Goal: Task Accomplishment & Management: Manage account settings

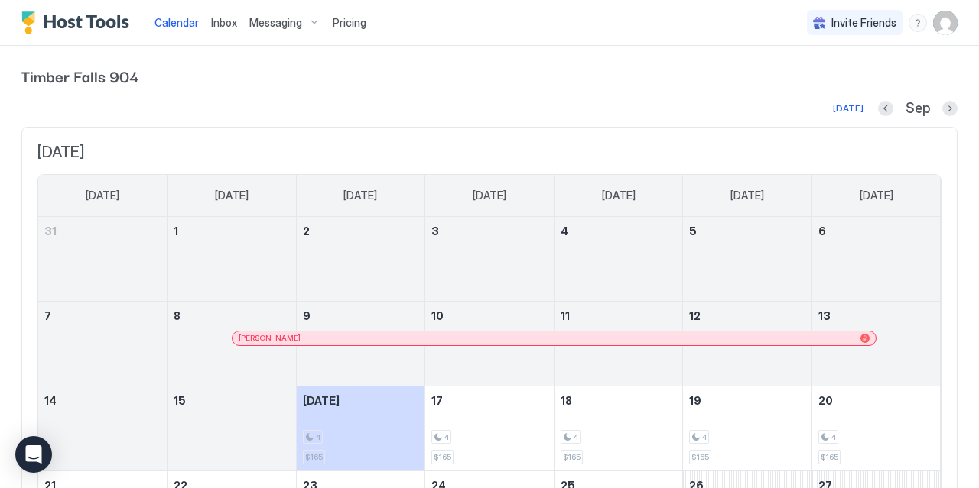
click at [348, 27] on span "Pricing" at bounding box center [350, 23] width 34 height 14
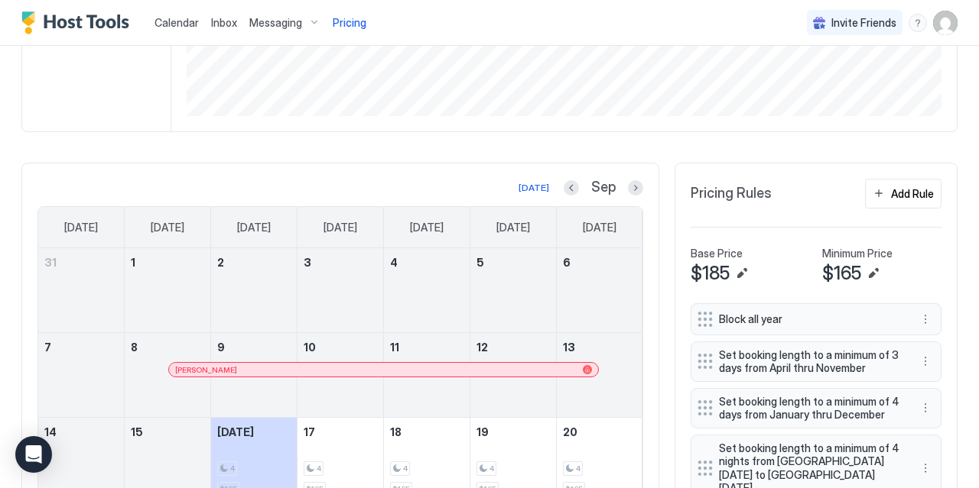
scroll to position [310, 0]
click at [905, 186] on div "Add Rule" at bounding box center [912, 193] width 43 height 16
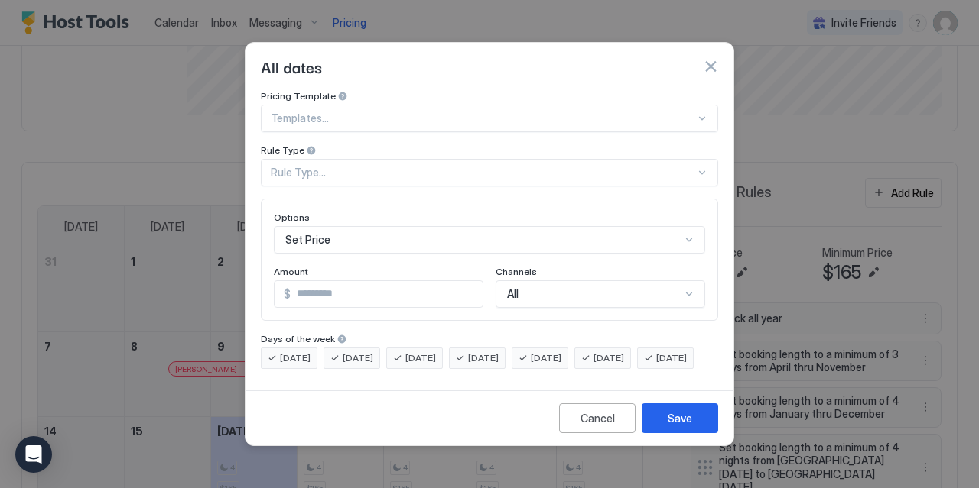
click at [375, 166] on div "Rule Type..." at bounding box center [483, 173] width 424 height 14
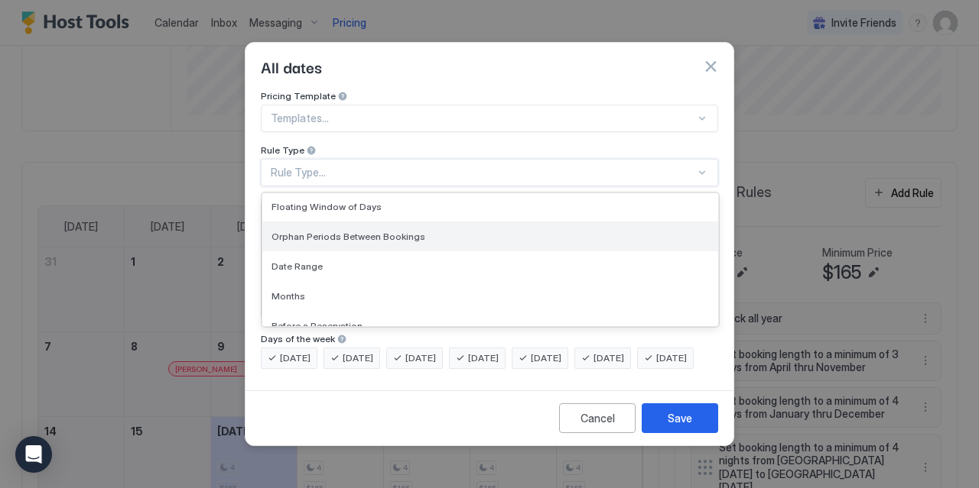
scroll to position [0, 0]
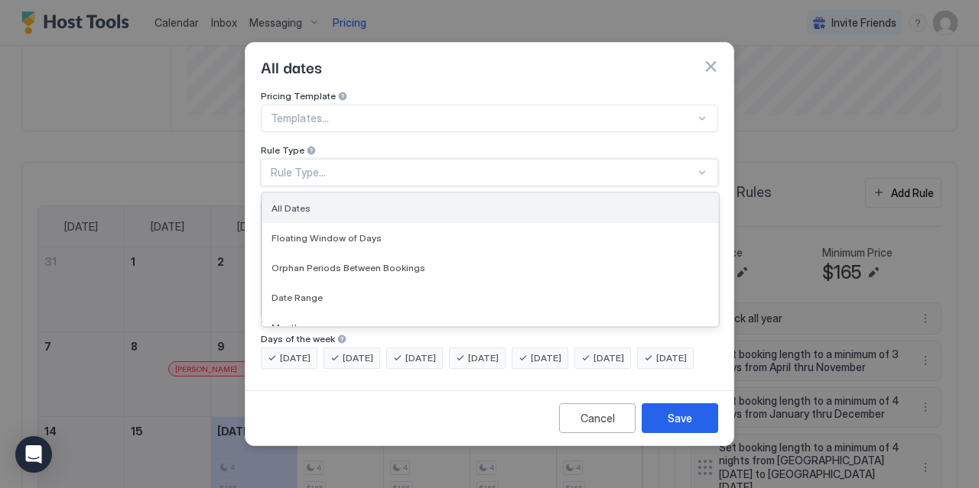
click at [383, 193] on div "All Dates" at bounding box center [490, 208] width 456 height 30
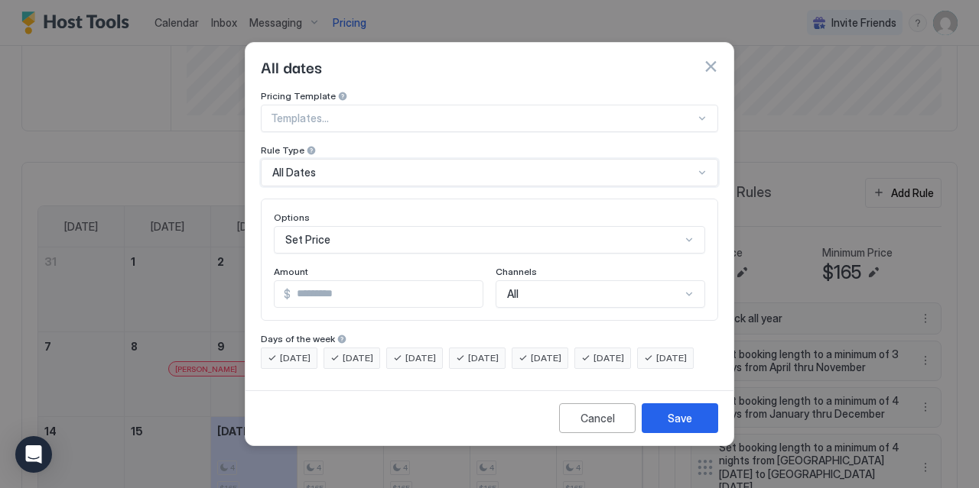
click at [424, 232] on div "Set Price" at bounding box center [489, 240] width 431 height 28
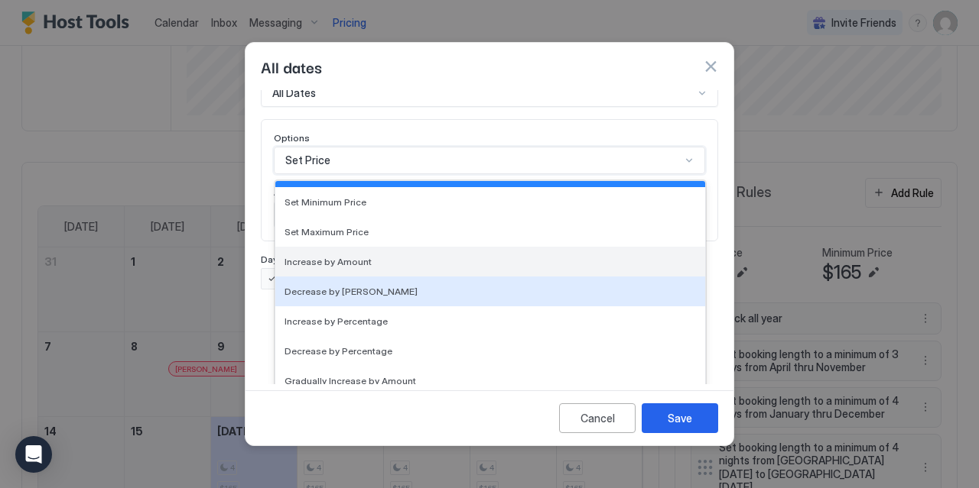
scroll to position [24, 0]
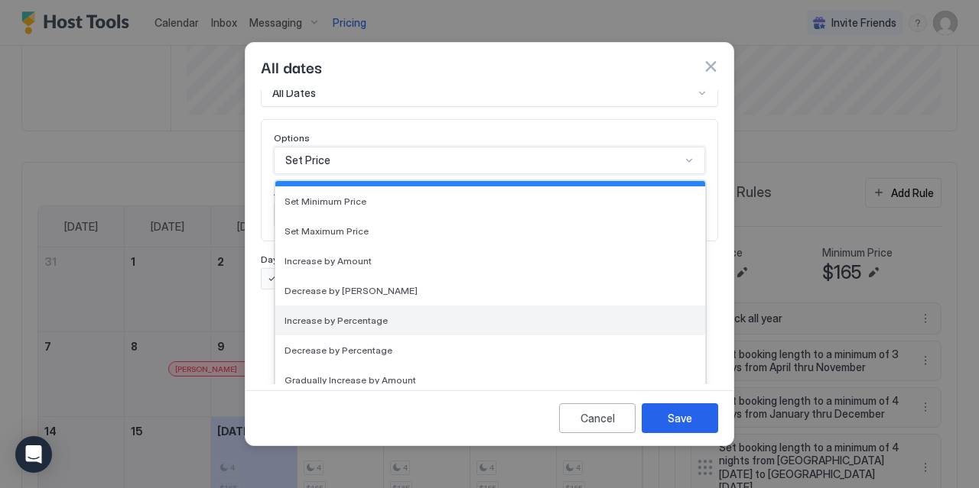
click at [404, 306] on div "Increase by Percentage" at bounding box center [490, 321] width 430 height 30
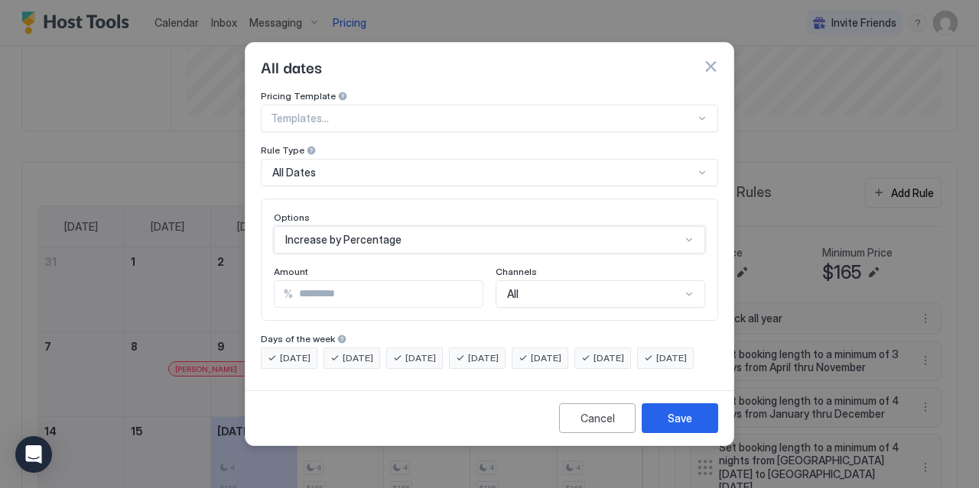
scroll to position [0, 0]
click at [356, 281] on input "*" at bounding box center [388, 294] width 190 height 26
type input "*"
type input "**"
click at [599, 287] on div "All" at bounding box center [594, 294] width 174 height 14
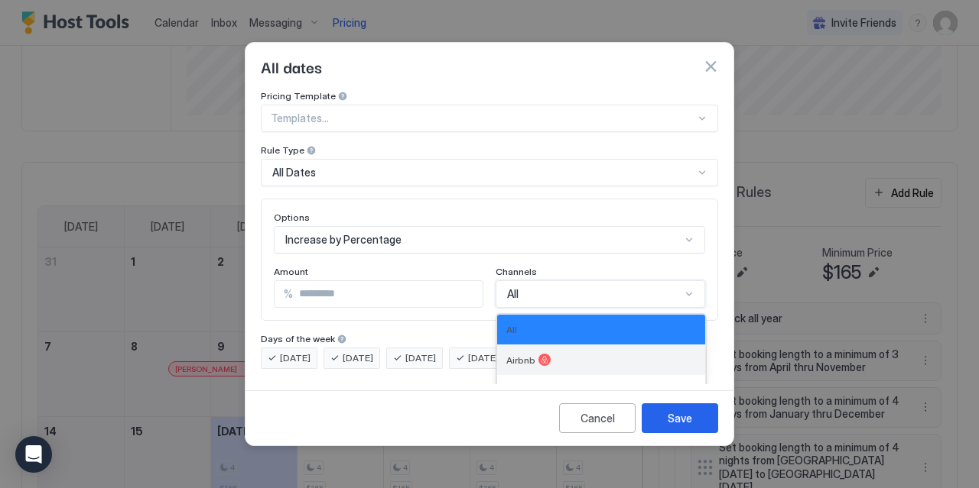
click at [557, 345] on div "Airbnb" at bounding box center [601, 360] width 208 height 31
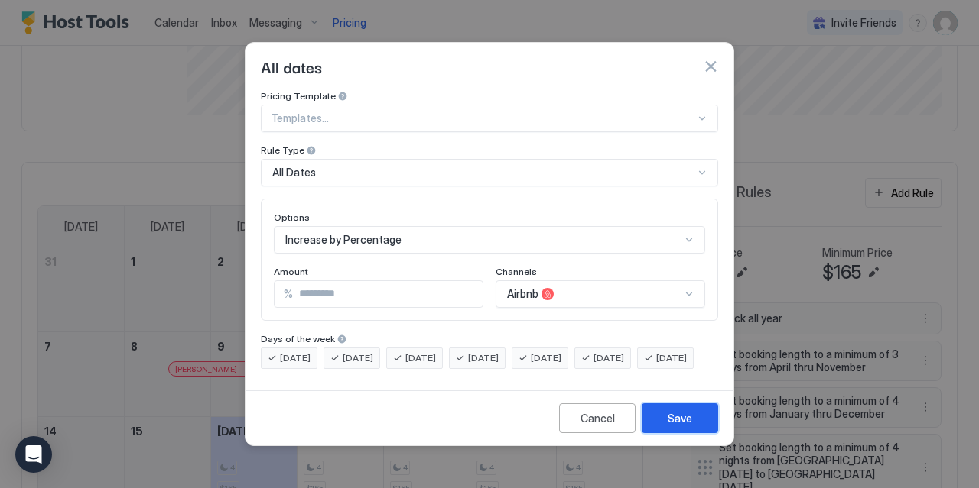
click at [686, 427] on div "Save" at bounding box center [679, 419] width 24 height 16
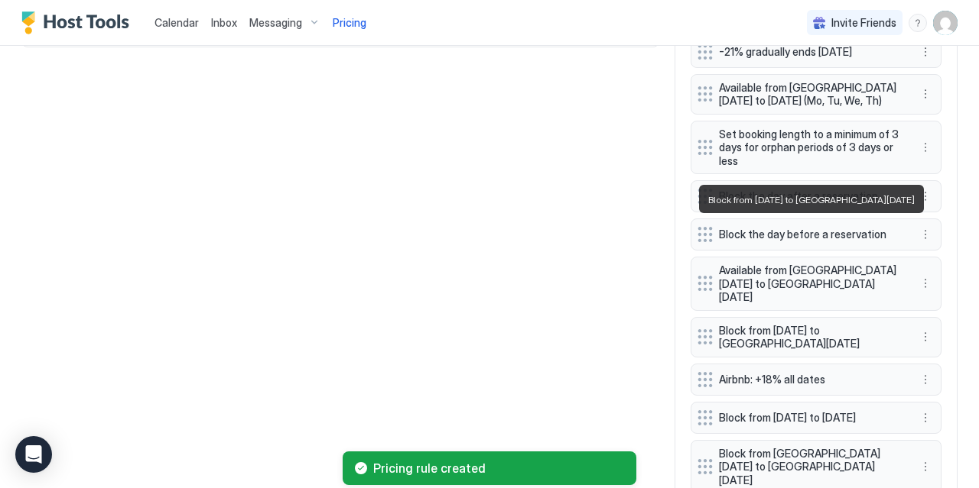
scroll to position [952, 0]
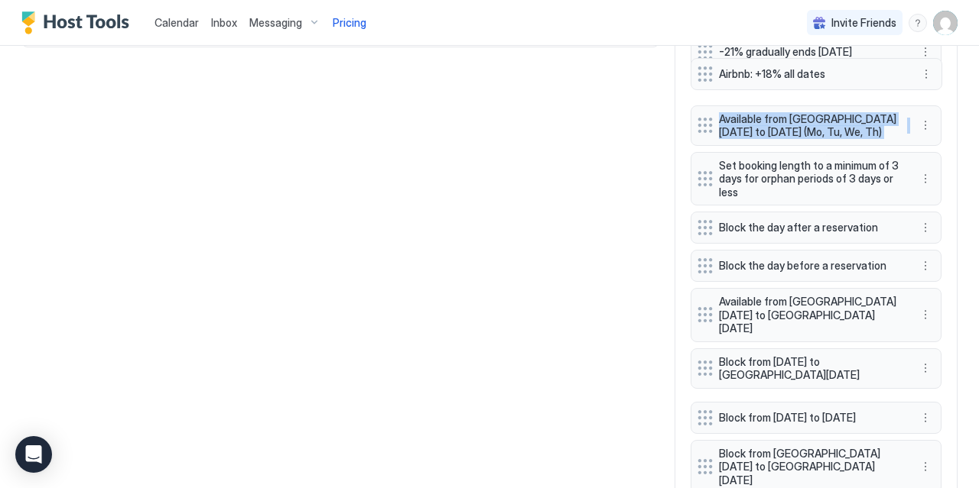
drag, startPoint x: 703, startPoint y: 341, endPoint x: 703, endPoint y: 73, distance: 268.3
click at [703, 73] on div "Block all year Set booking length to a minimum of 3 days from April thru Novemb…" at bounding box center [815, 96] width 251 height 871
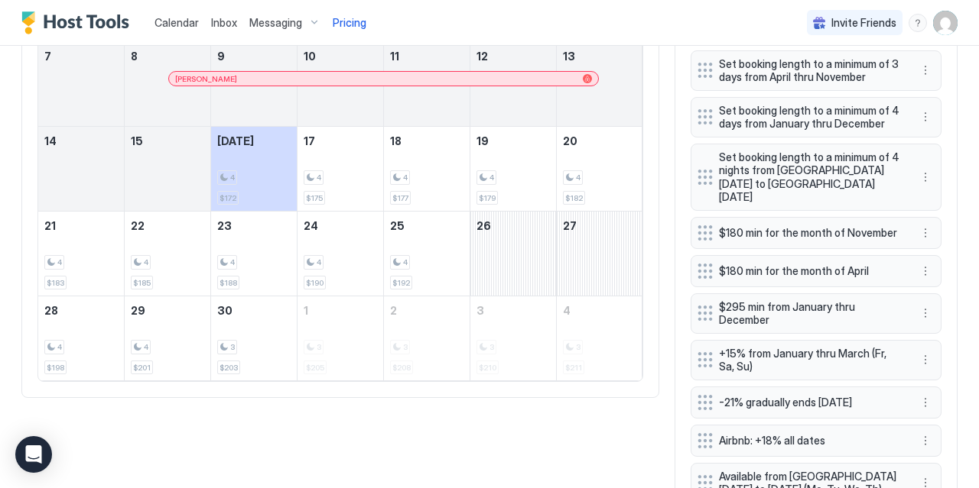
scroll to position [591, 0]
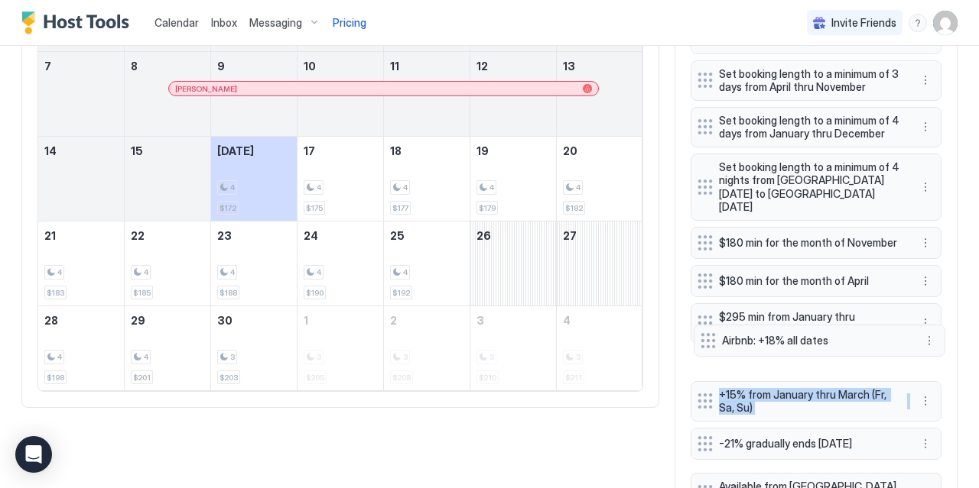
drag, startPoint x: 704, startPoint y: 427, endPoint x: 707, endPoint y: 338, distance: 89.5
click at [707, 338] on div "Block all year Set booking length to a minimum of 3 days from April thru Novemb…" at bounding box center [815, 457] width 251 height 871
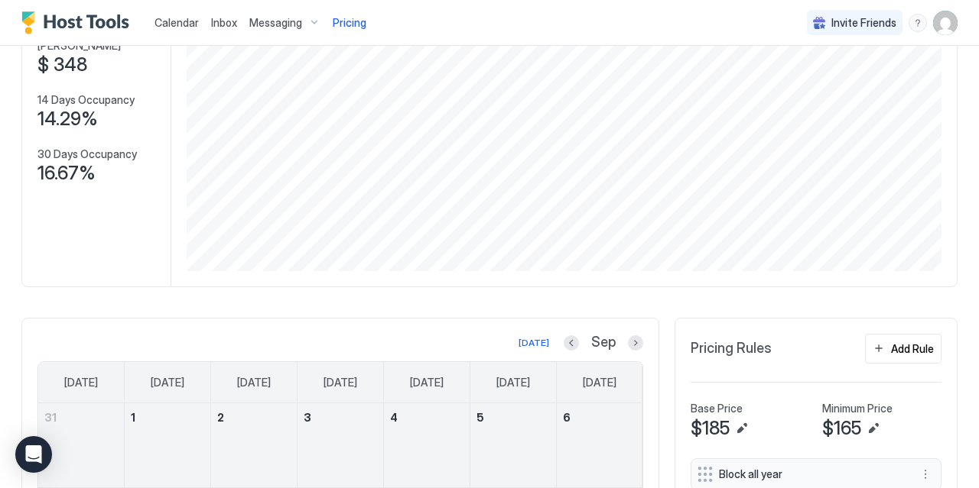
scroll to position [0, 0]
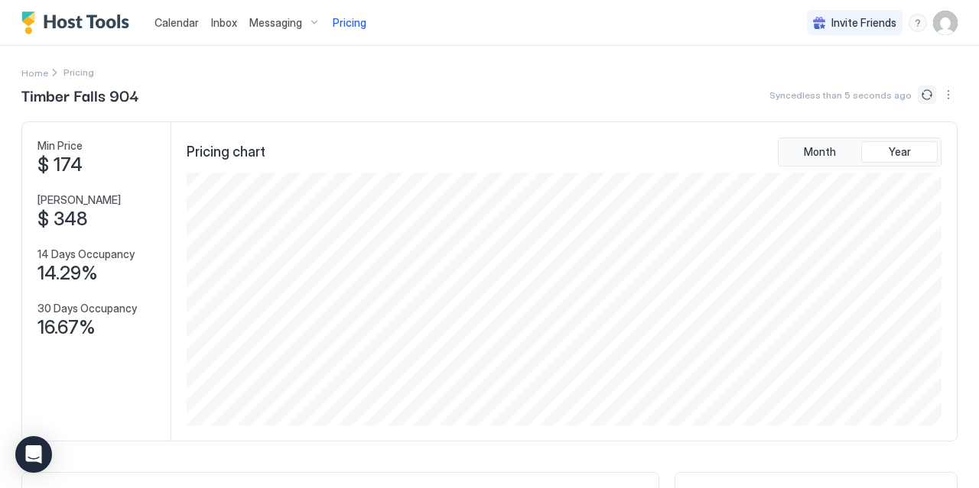
click at [923, 97] on button "Sync prices" at bounding box center [926, 95] width 18 height 18
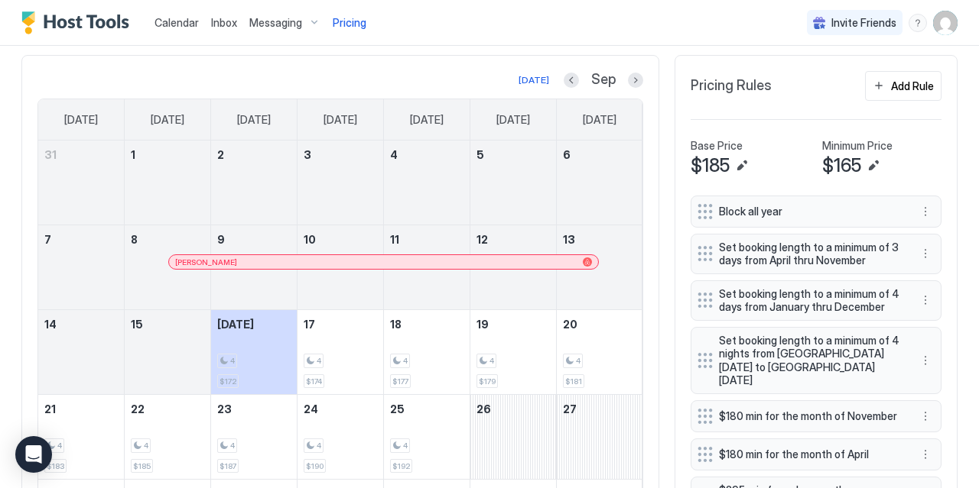
scroll to position [409, 0]
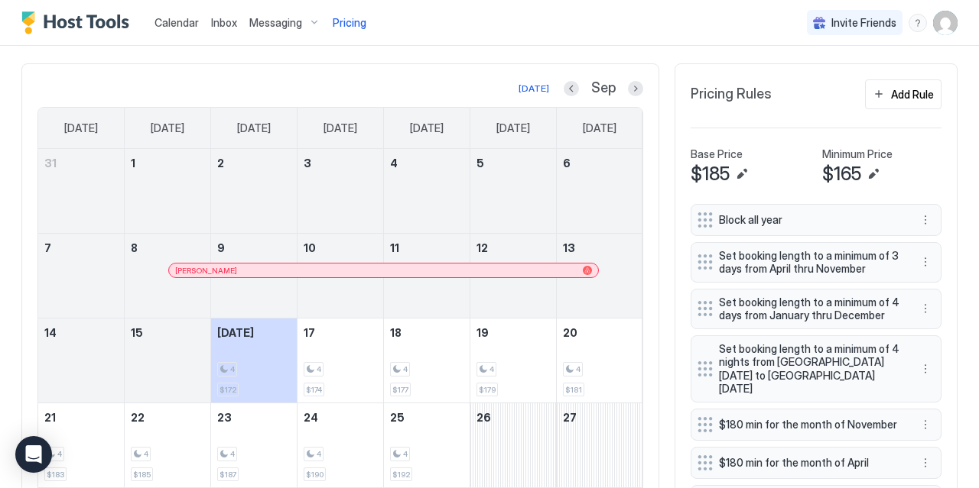
click at [640, 80] on div "Sep" at bounding box center [603, 89] width 80 height 18
click at [636, 84] on button "Next month" at bounding box center [635, 88] width 15 height 15
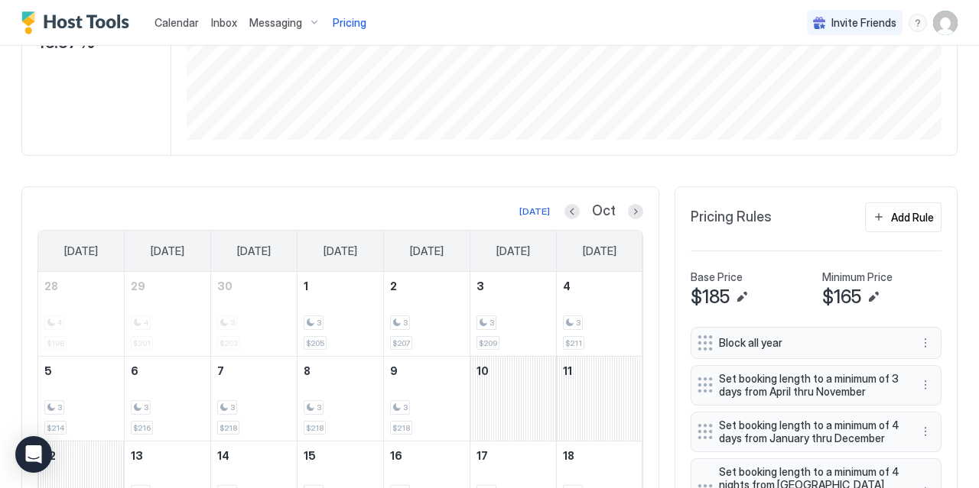
scroll to position [235, 0]
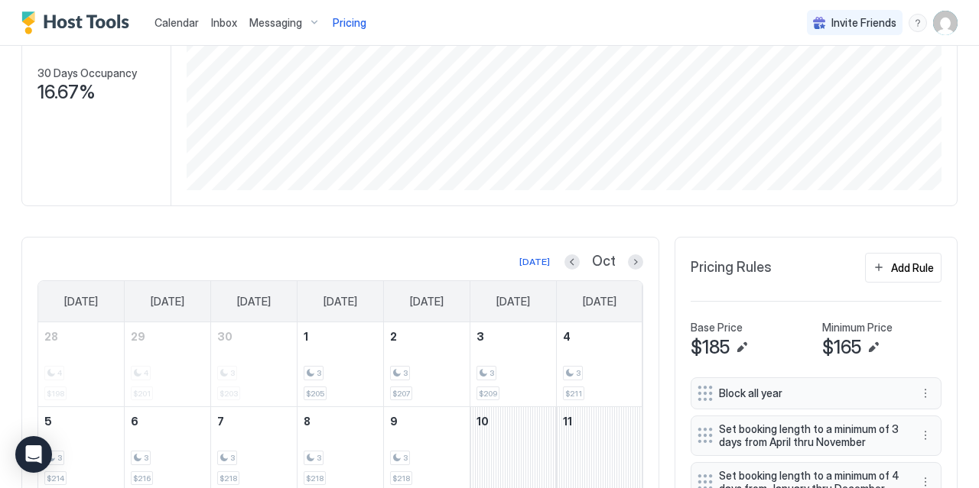
click at [629, 268] on div "Oct" at bounding box center [603, 262] width 79 height 18
click at [639, 258] on button "Next month" at bounding box center [635, 262] width 15 height 15
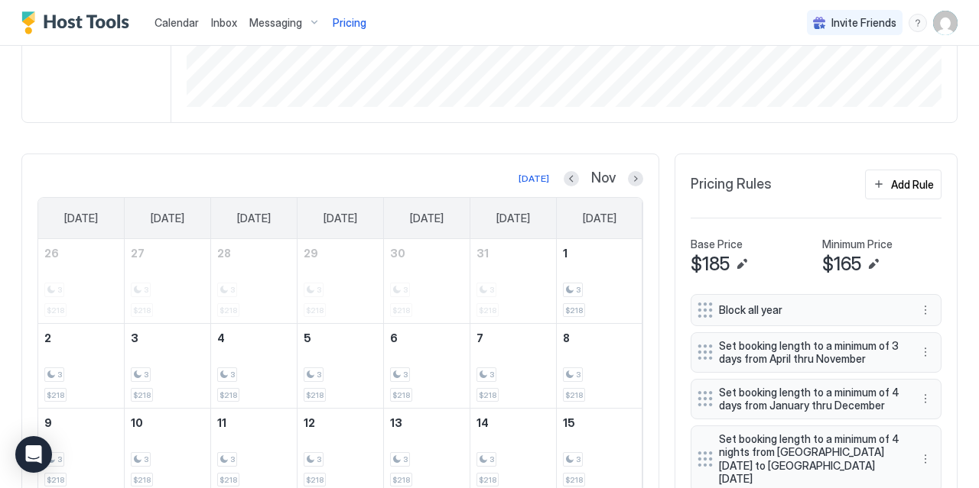
scroll to position [308, 0]
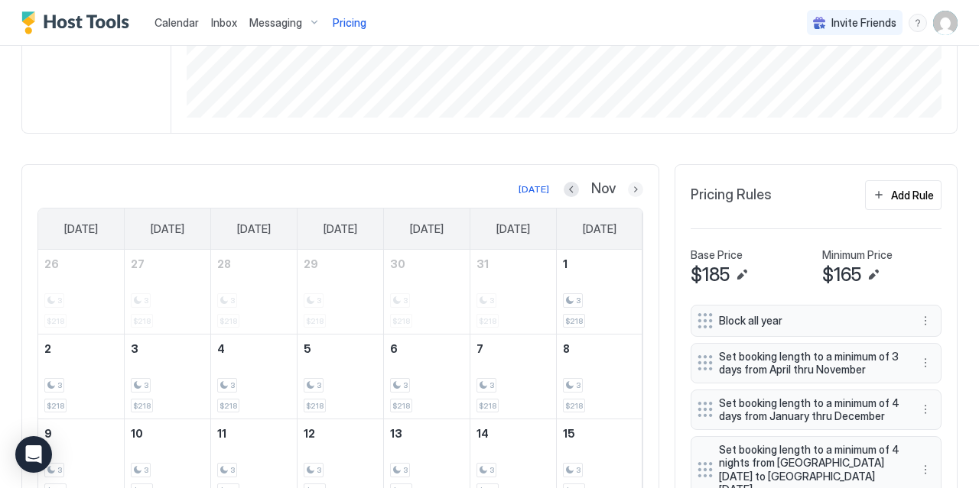
click at [637, 184] on button "Next month" at bounding box center [635, 189] width 15 height 15
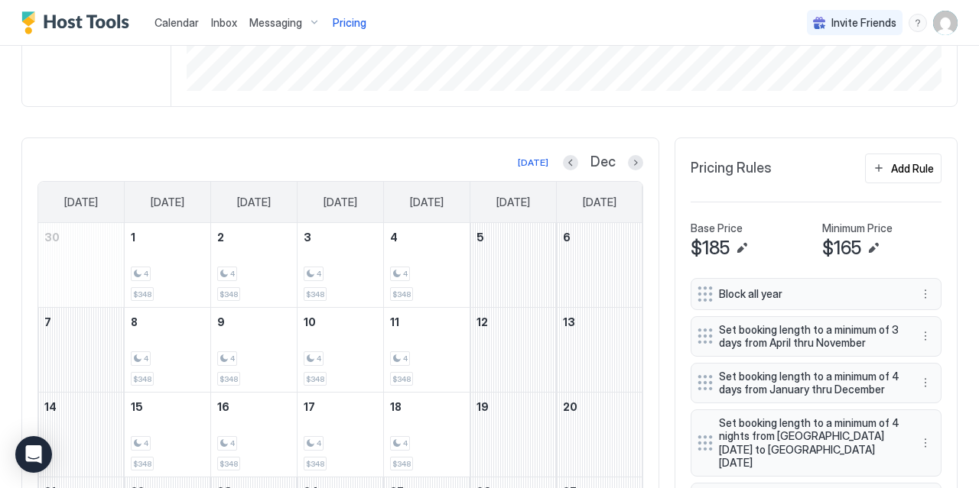
scroll to position [334, 0]
click at [638, 161] on button "Next month" at bounding box center [635, 163] width 15 height 15
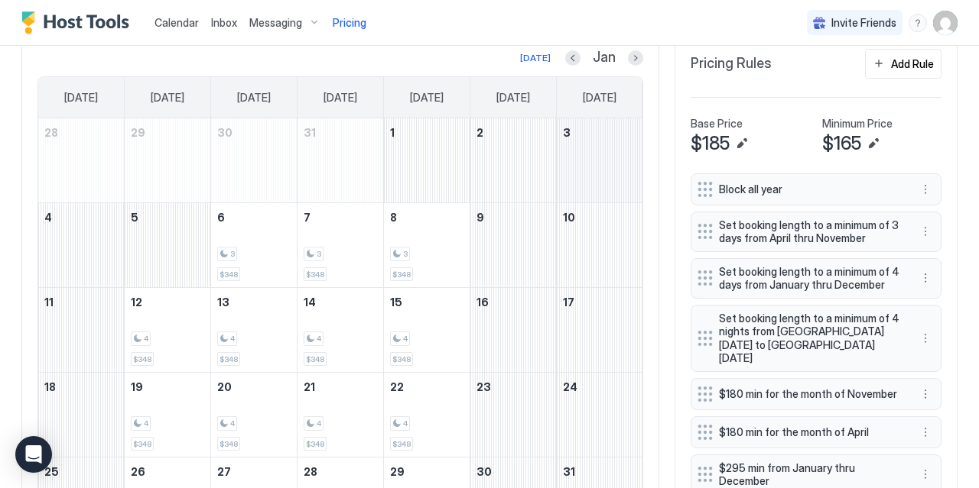
scroll to position [440, 0]
click at [635, 63] on button "Next month" at bounding box center [635, 57] width 15 height 15
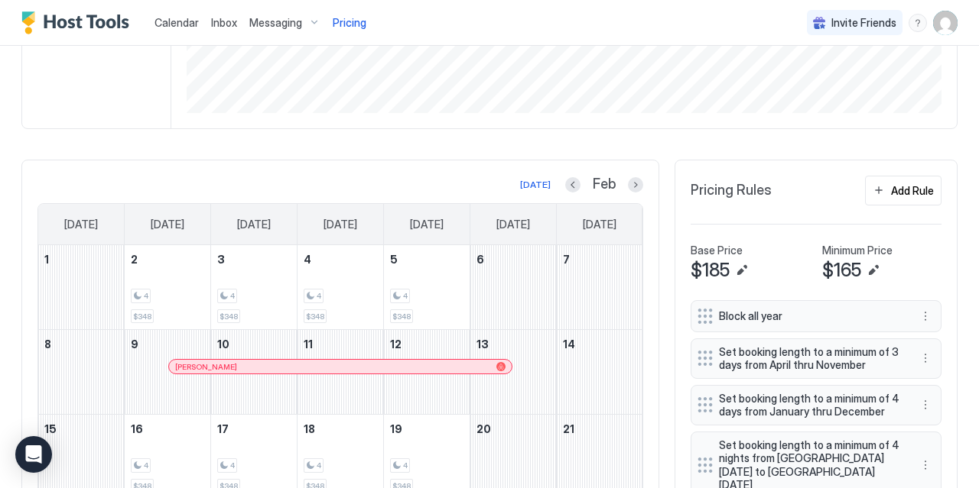
scroll to position [312, 0]
click at [635, 179] on button "Next month" at bounding box center [635, 185] width 15 height 15
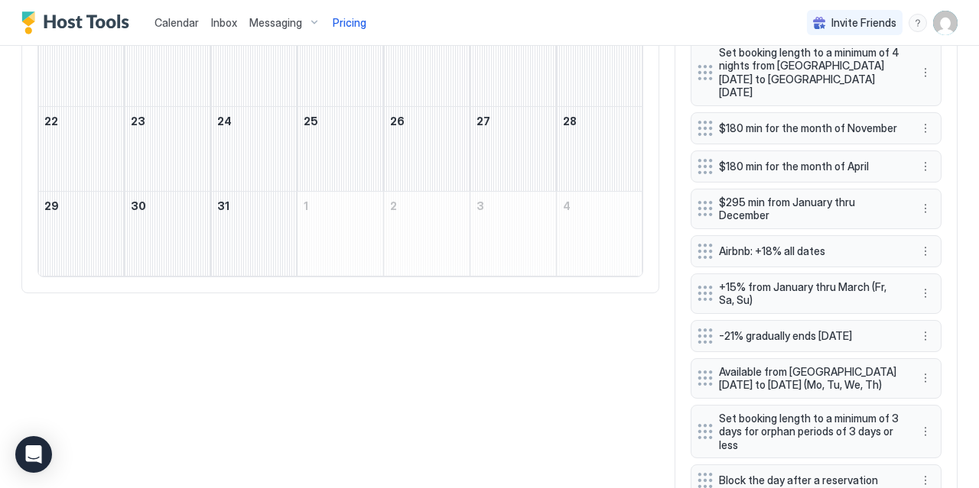
scroll to position [706, 0]
click at [921, 284] on button "More options" at bounding box center [925, 293] width 18 height 18
click at [944, 337] on span "Delete" at bounding box center [954, 342] width 28 height 11
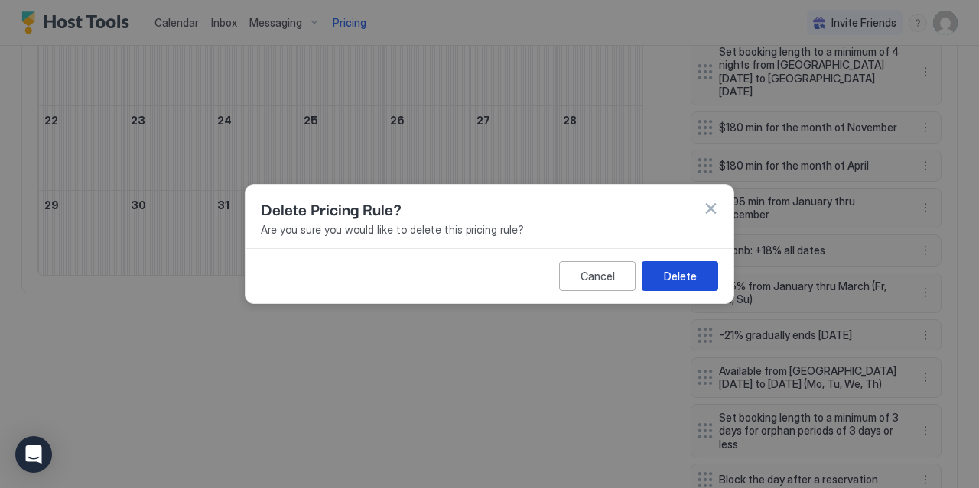
click at [689, 280] on div "Delete" at bounding box center [680, 276] width 33 height 16
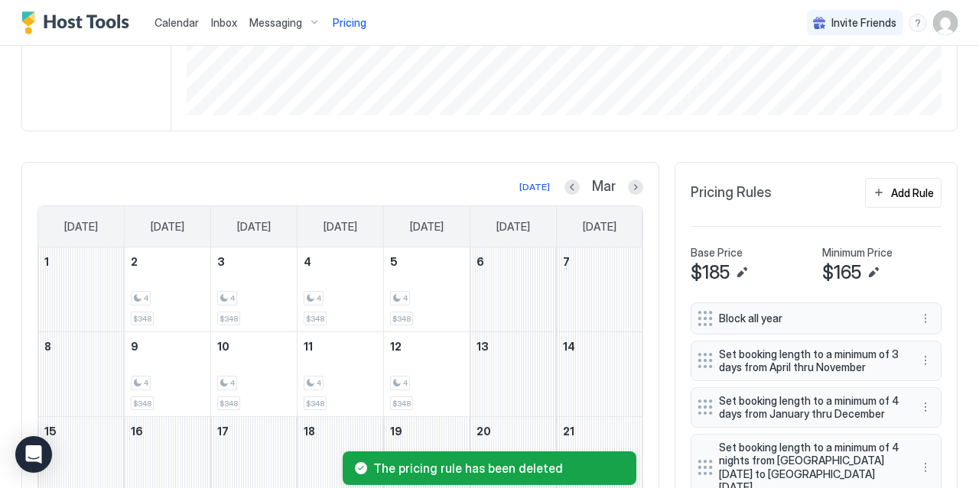
scroll to position [308, 0]
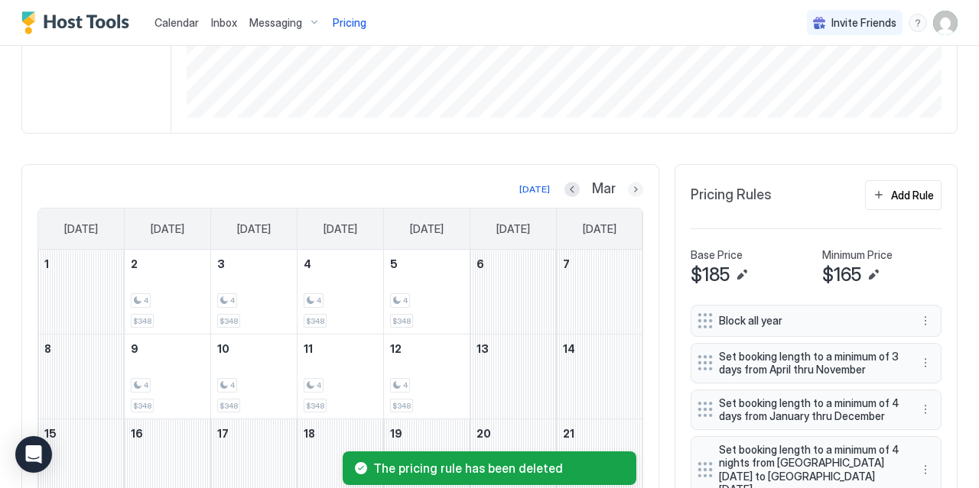
click at [629, 185] on button "Next month" at bounding box center [635, 189] width 15 height 15
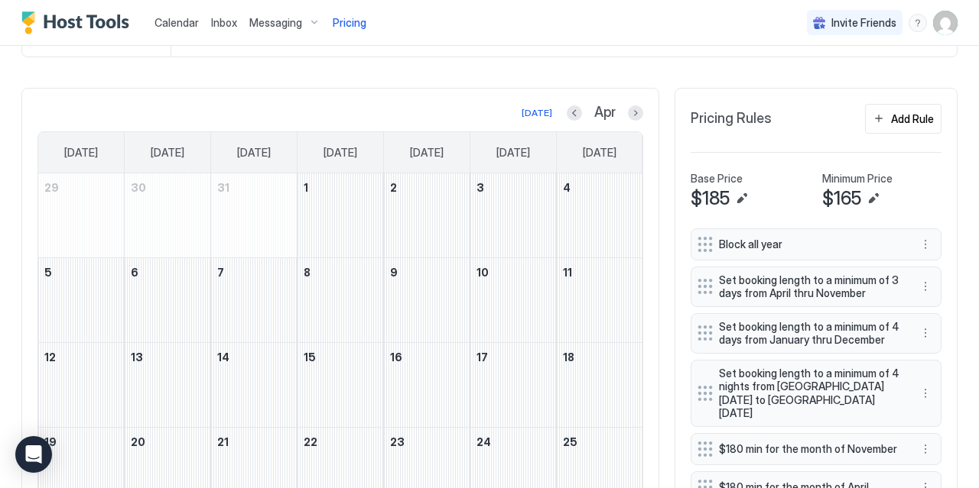
scroll to position [371, 0]
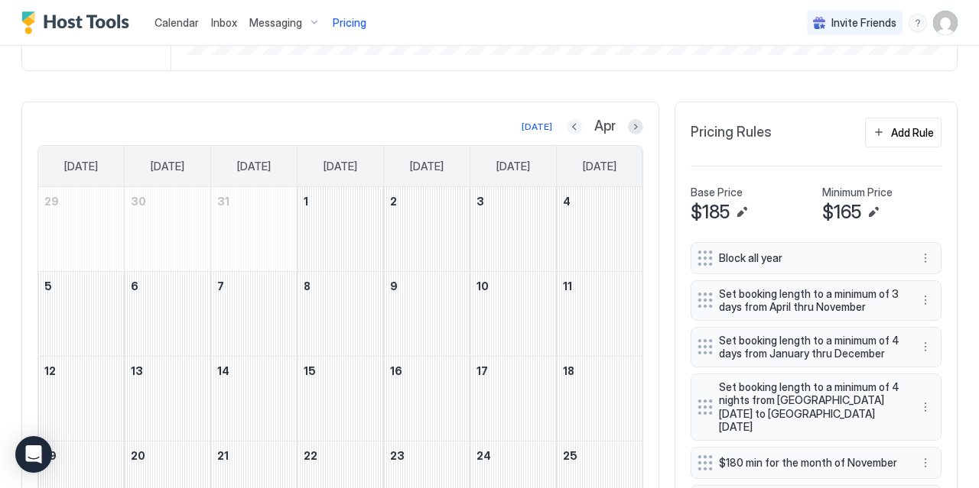
click at [571, 127] on button "Previous month" at bounding box center [573, 126] width 15 height 15
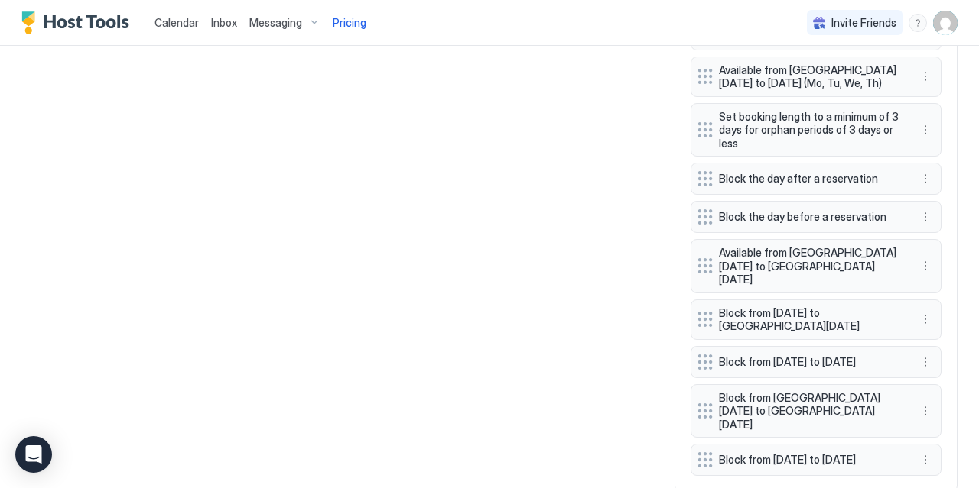
scroll to position [959, 0]
click at [807, 393] on span "Block from [GEOGRAPHIC_DATA][DATE] to [GEOGRAPHIC_DATA][DATE]" at bounding box center [810, 413] width 182 height 41
click at [936, 386] on div "Block from [GEOGRAPHIC_DATA][DATE] to [GEOGRAPHIC_DATA][DATE]" at bounding box center [815, 413] width 251 height 54
click at [928, 404] on button "More options" at bounding box center [925, 413] width 18 height 18
click at [942, 398] on span "Edit" at bounding box center [948, 397] width 17 height 11
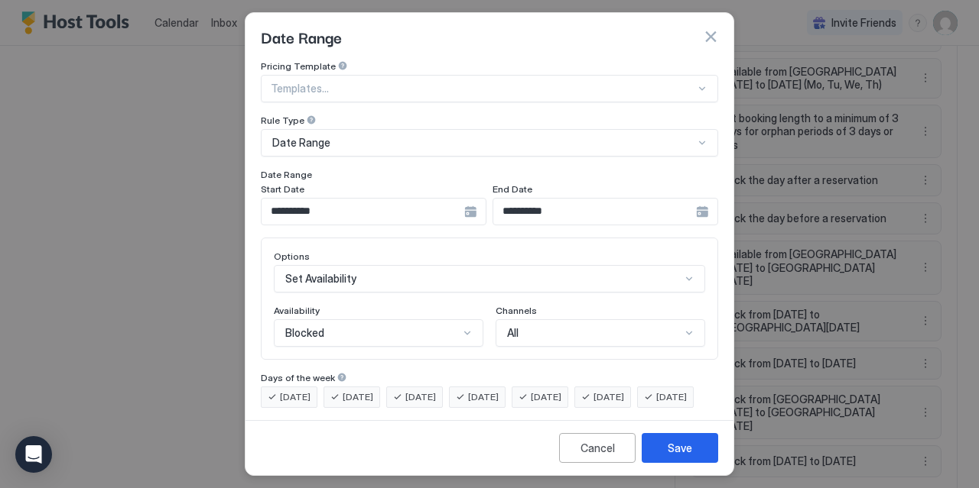
click at [449, 213] on input "**********" at bounding box center [362, 212] width 203 height 26
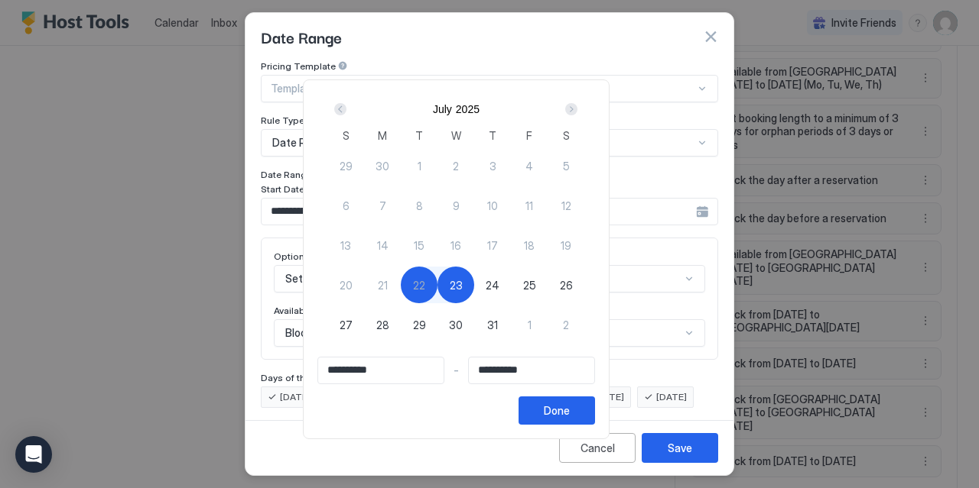
click at [577, 106] on div "Next" at bounding box center [571, 109] width 12 height 12
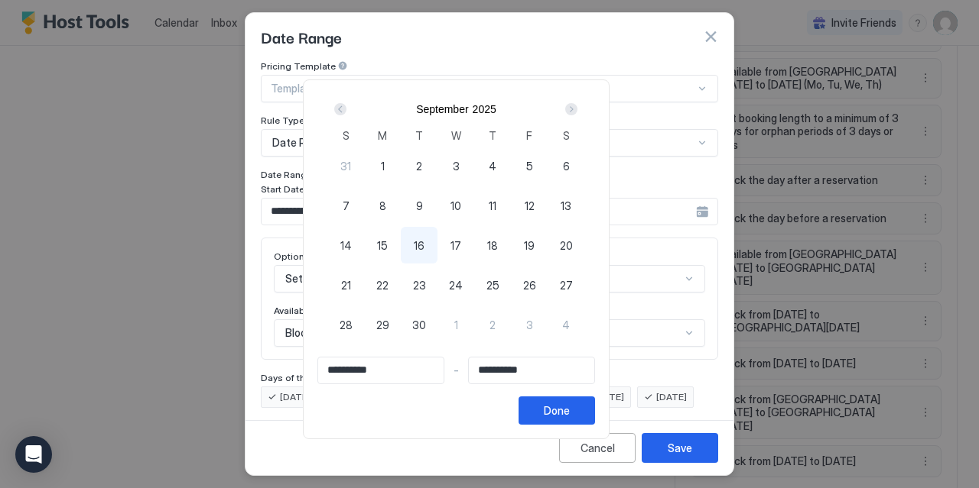
click at [577, 106] on div "Next" at bounding box center [571, 109] width 12 height 12
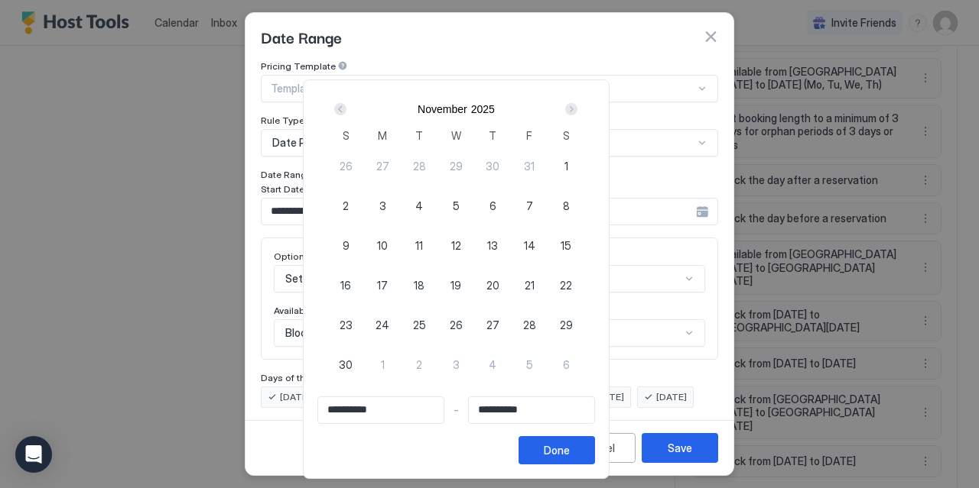
click at [577, 106] on div "Next" at bounding box center [571, 109] width 12 height 12
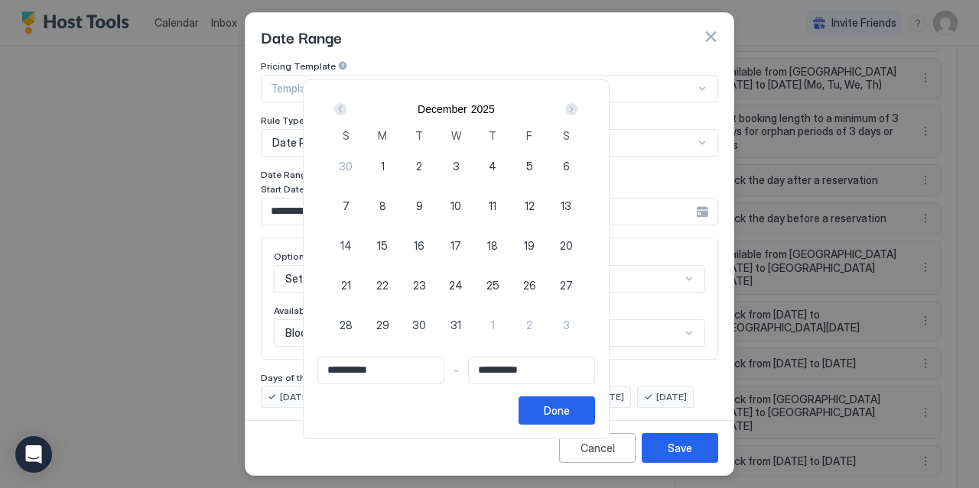
click at [577, 106] on div "Next" at bounding box center [571, 109] width 12 height 12
click at [389, 164] on span "30" at bounding box center [382, 166] width 14 height 16
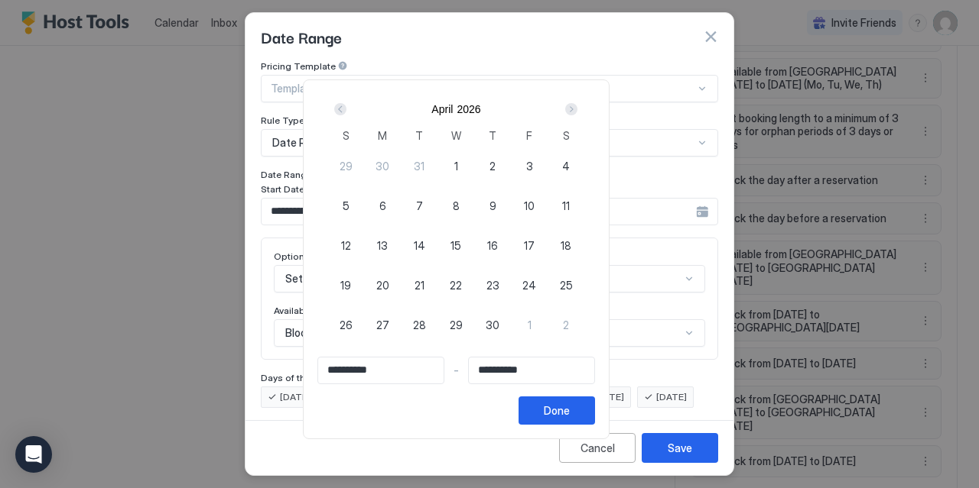
type input "**********"
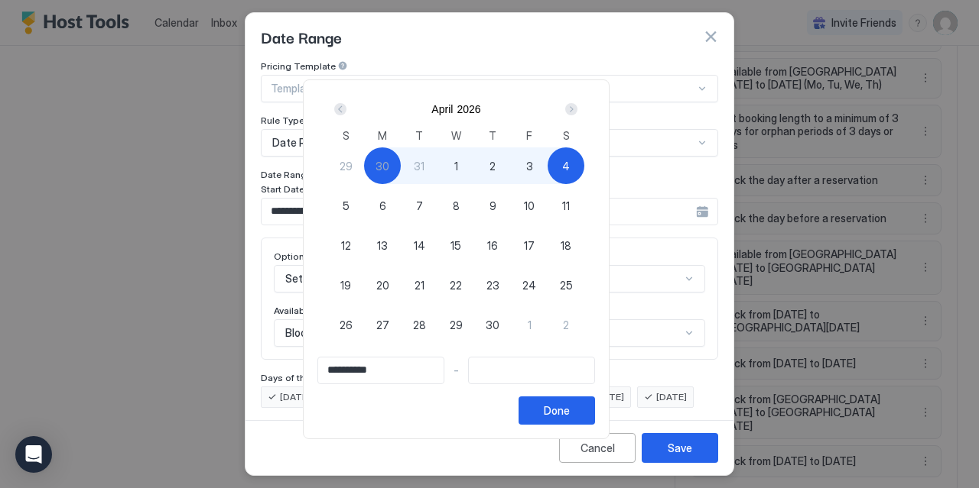
click at [577, 103] on div "Next" at bounding box center [571, 109] width 12 height 12
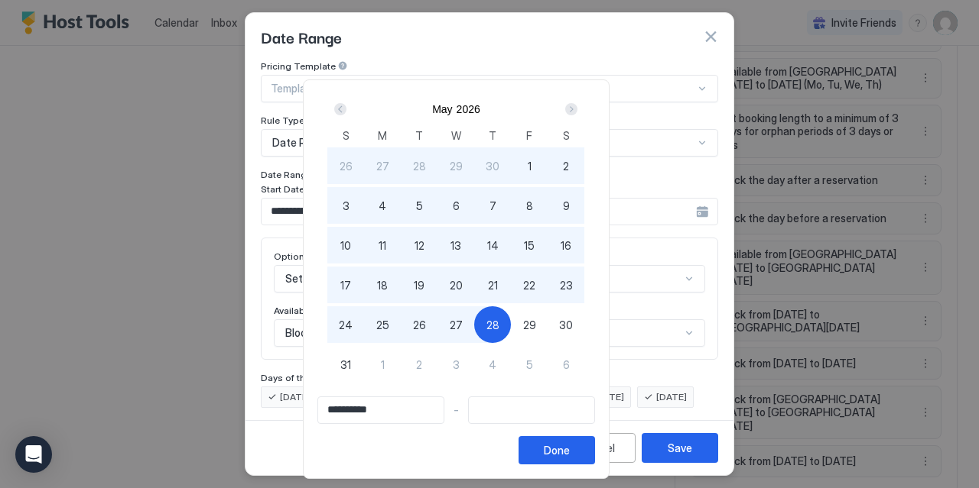
type input "**********"
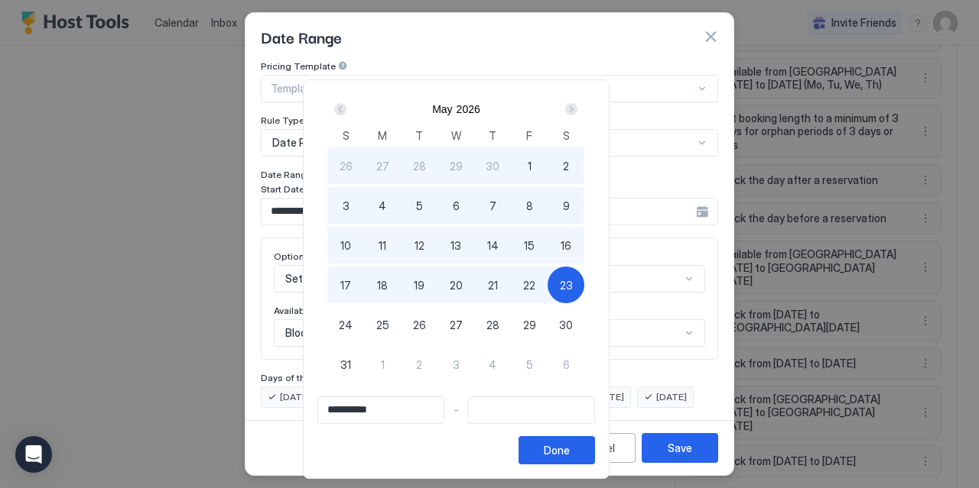
click at [573, 288] on span "23" at bounding box center [566, 285] width 13 height 16
type input "**********"
click at [595, 453] on button "Done" at bounding box center [556, 451] width 76 height 28
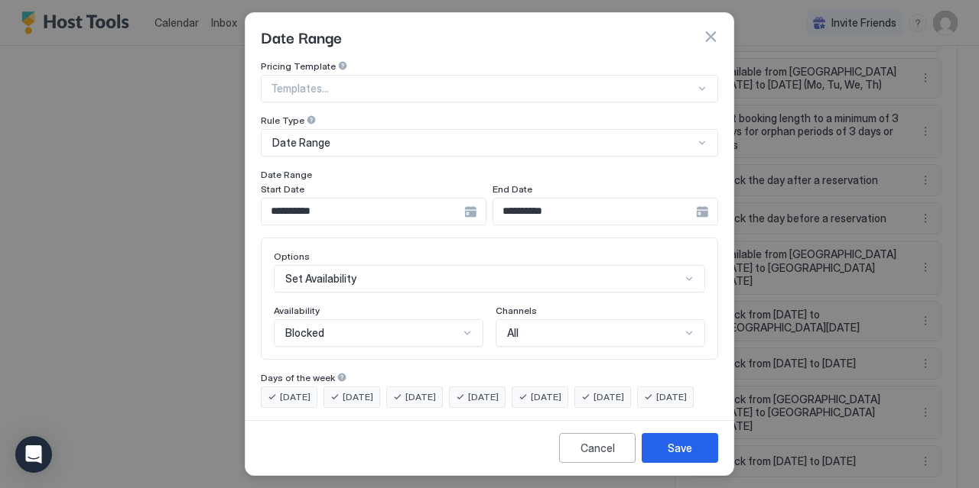
click at [435, 331] on div "Blocked" at bounding box center [378, 334] width 209 height 28
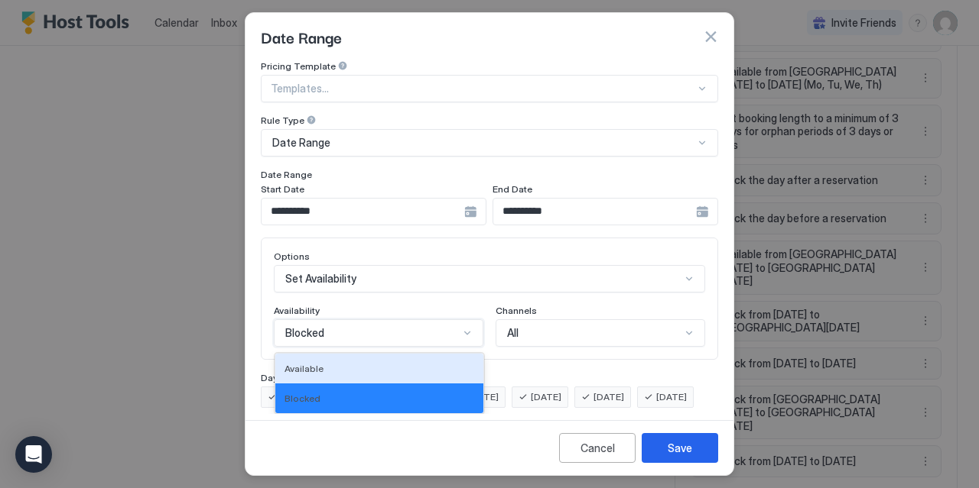
scroll to position [31, 0]
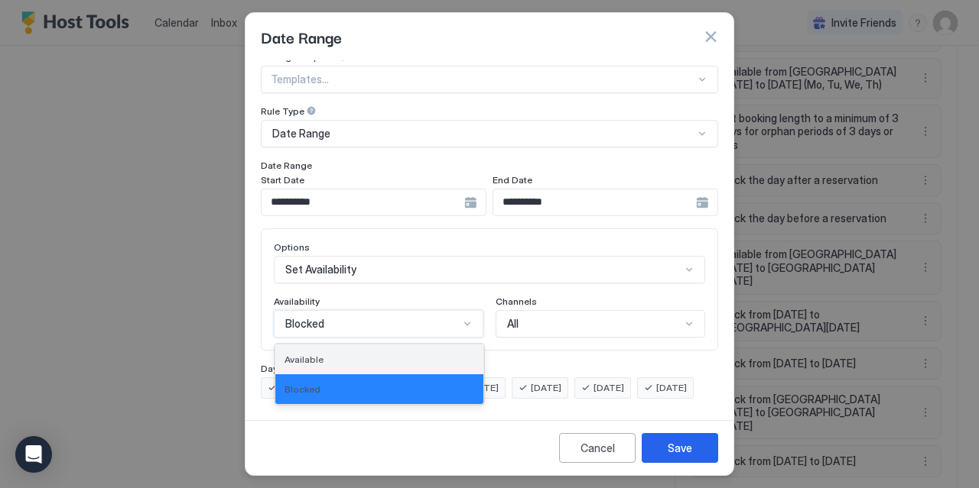
click at [380, 345] on div "Available" at bounding box center [379, 360] width 208 height 30
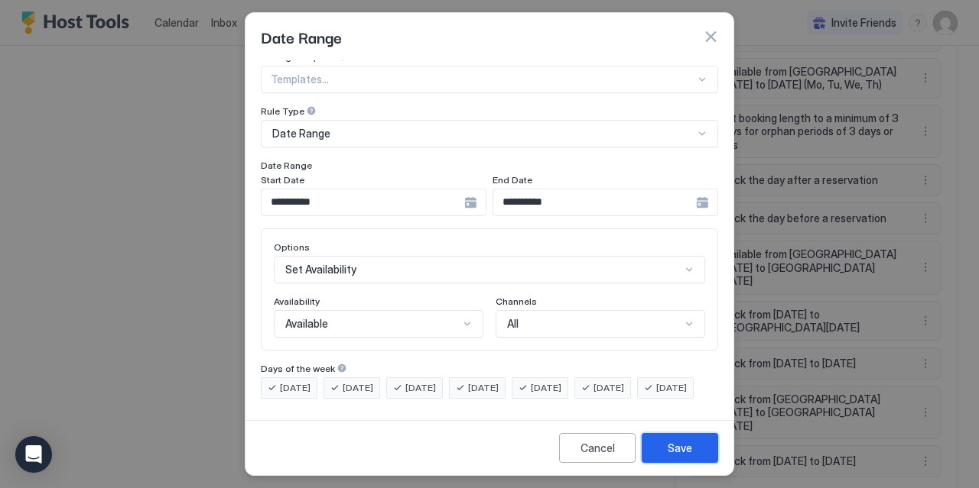
click at [669, 435] on button "Save" at bounding box center [679, 448] width 76 height 30
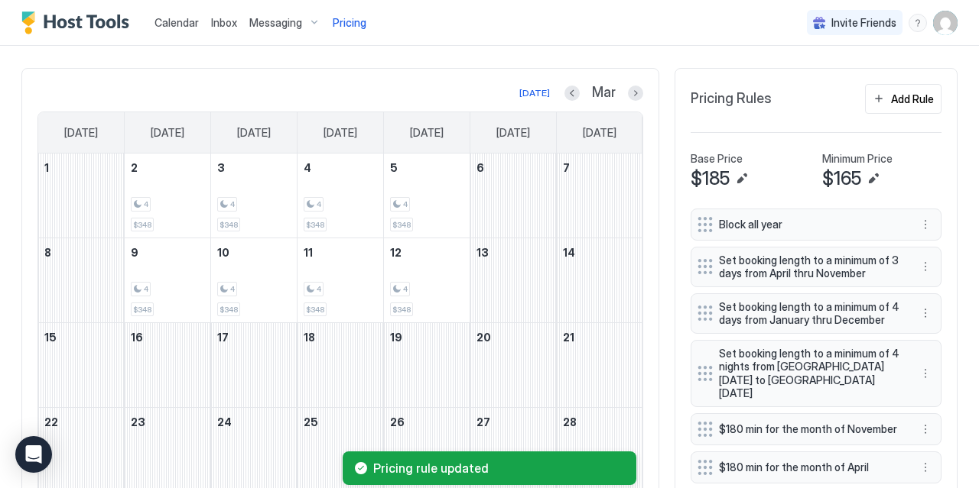
scroll to position [439, 0]
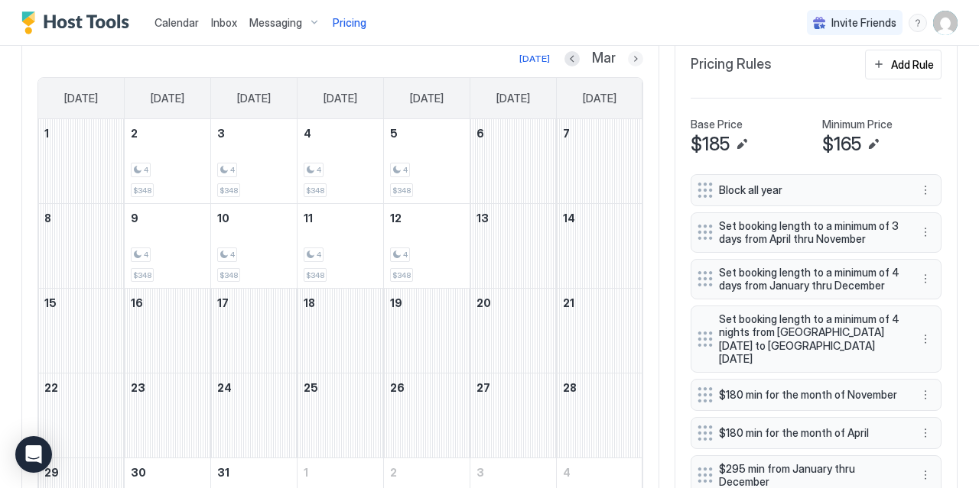
click at [638, 60] on button "Next month" at bounding box center [635, 58] width 15 height 15
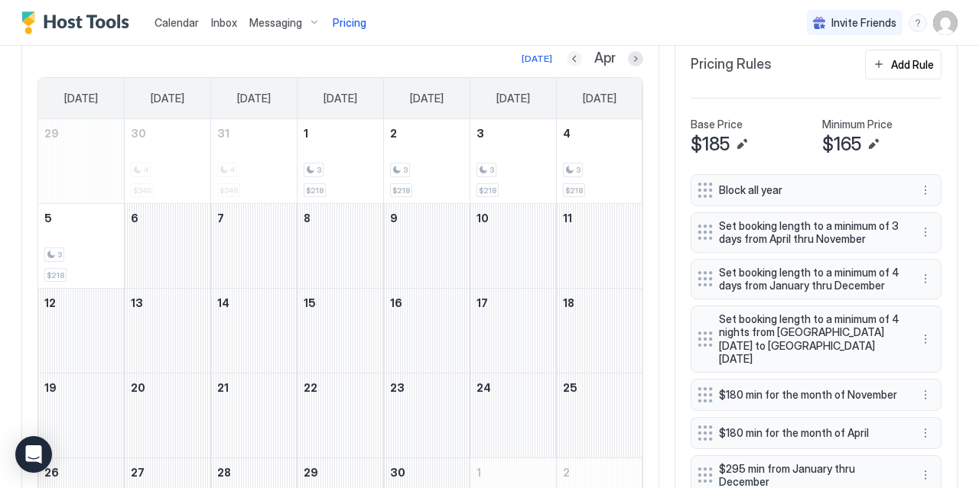
click at [574, 56] on button "Previous month" at bounding box center [573, 58] width 15 height 15
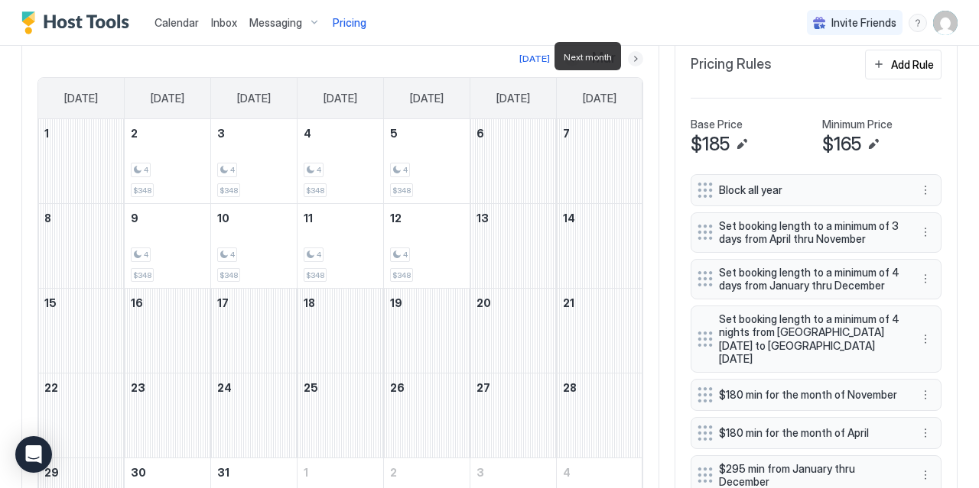
click at [634, 52] on button "Next month" at bounding box center [635, 58] width 15 height 15
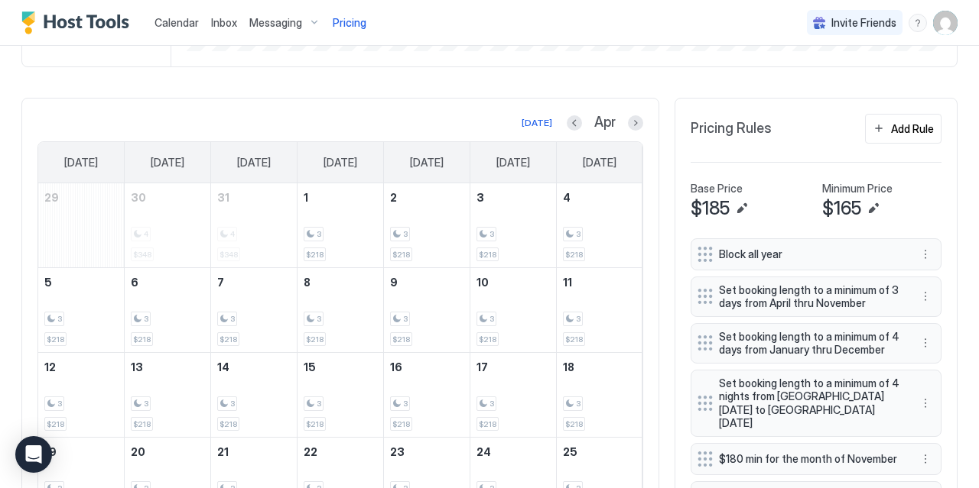
scroll to position [369, 0]
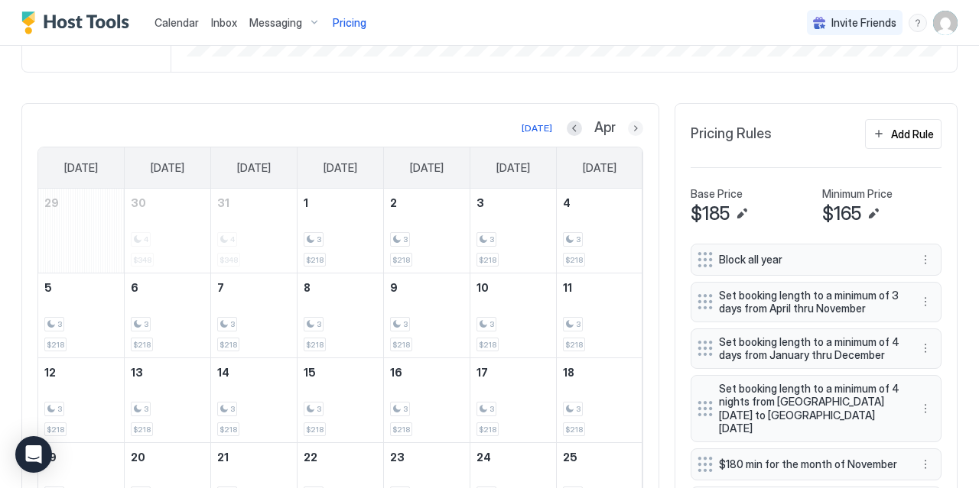
click at [635, 122] on button "Next month" at bounding box center [635, 128] width 15 height 15
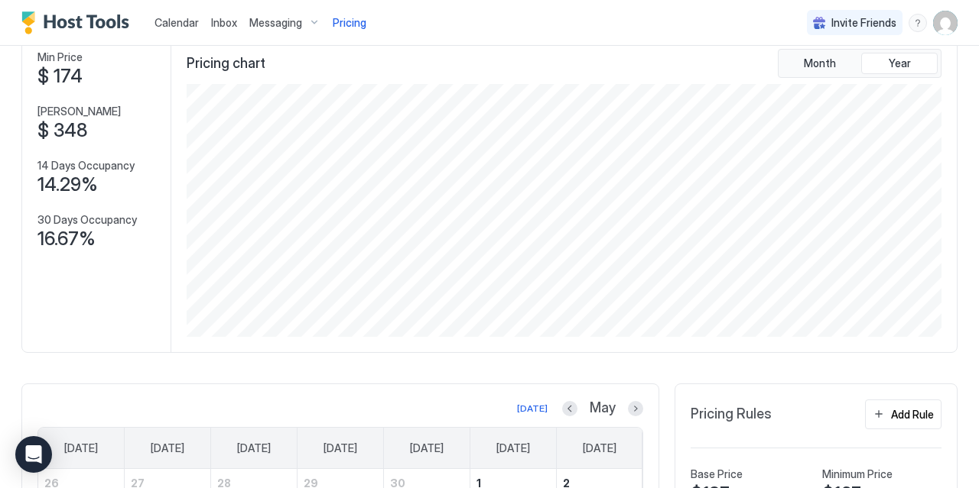
scroll to position [0, 0]
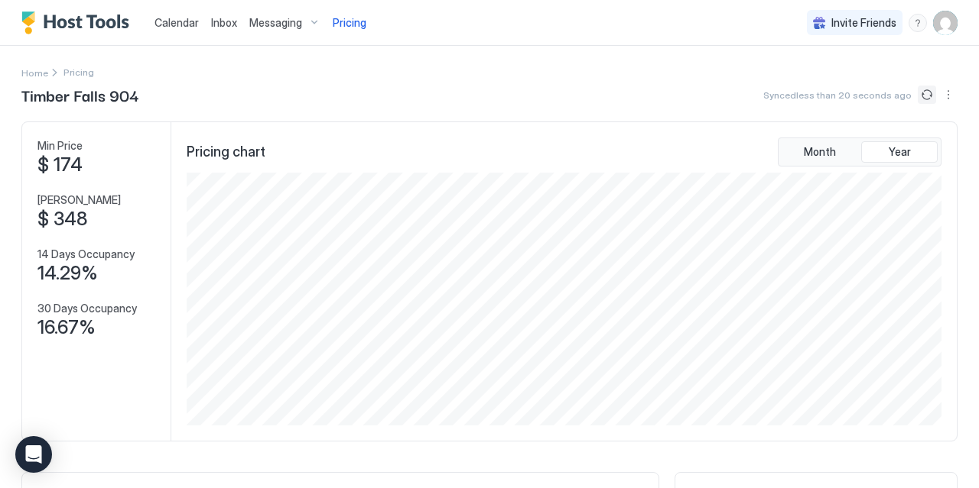
click at [918, 93] on button "Sync prices" at bounding box center [926, 95] width 18 height 18
click at [946, 89] on button "More options" at bounding box center [948, 95] width 18 height 18
click at [919, 157] on div "Airbnb Settings" at bounding box center [913, 166] width 97 height 24
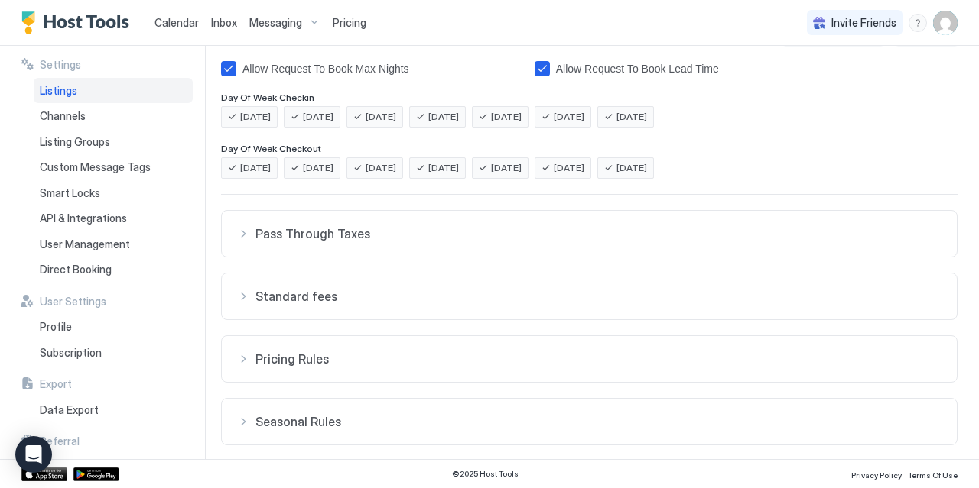
scroll to position [323, 0]
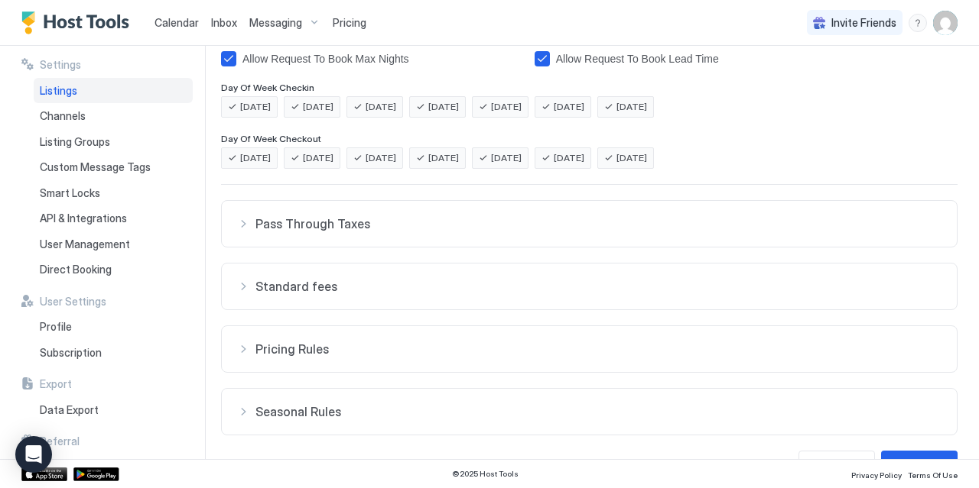
click at [373, 217] on span "Pass Through Taxes" at bounding box center [598, 223] width 686 height 15
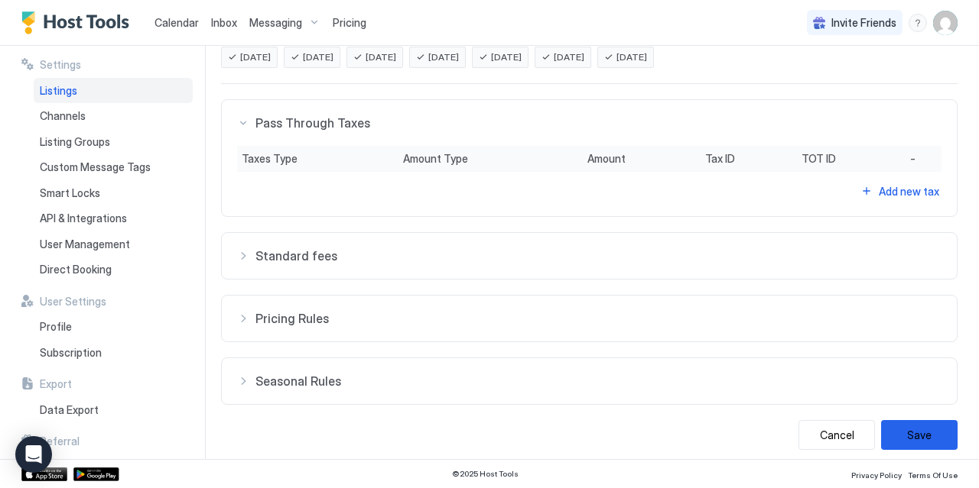
scroll to position [425, 0]
click at [337, 274] on button "Standard fees" at bounding box center [589, 255] width 735 height 46
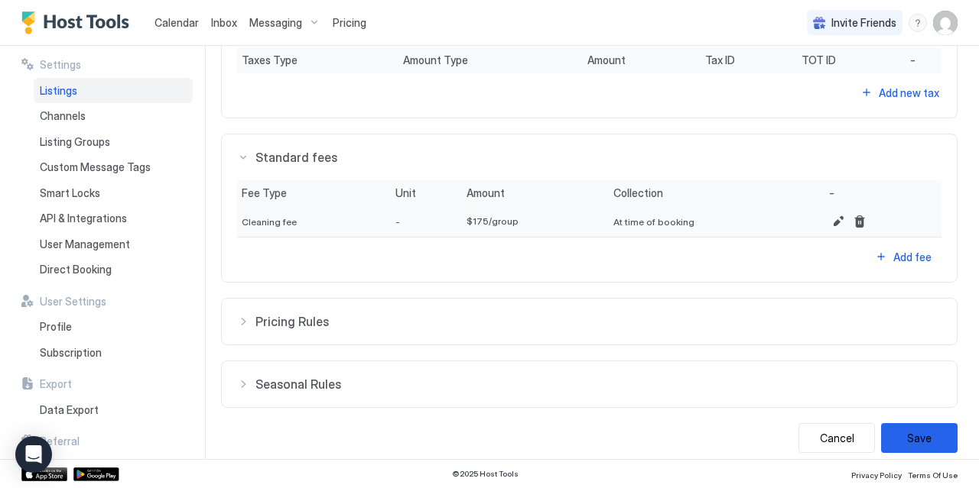
scroll to position [531, 0]
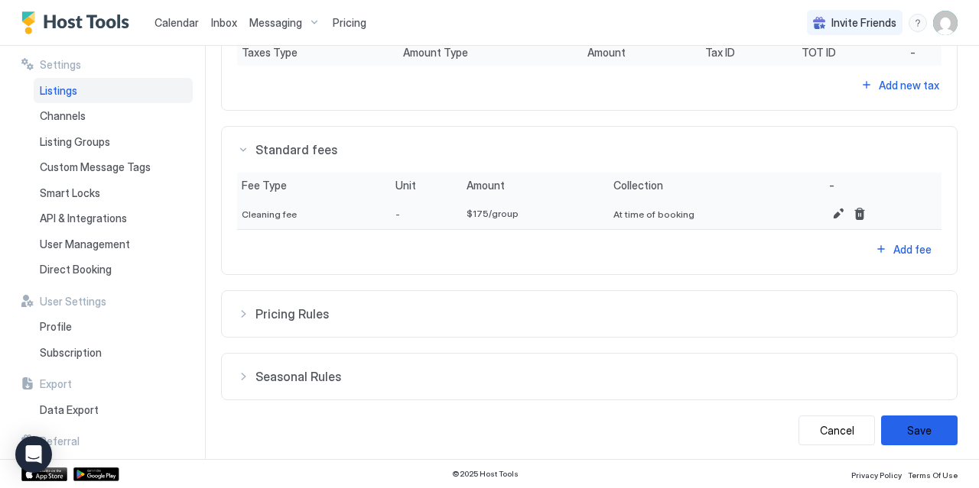
click at [314, 313] on span "Pricing Rules" at bounding box center [598, 314] width 686 height 15
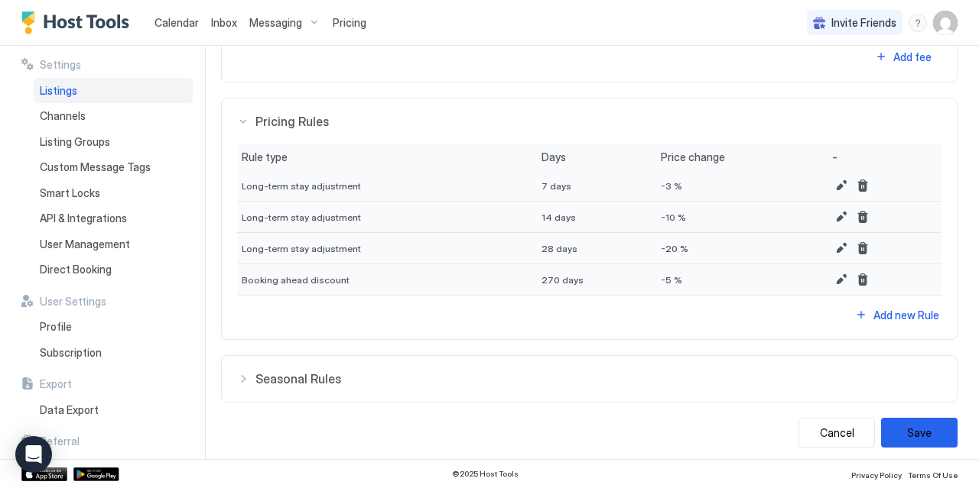
scroll to position [725, 0]
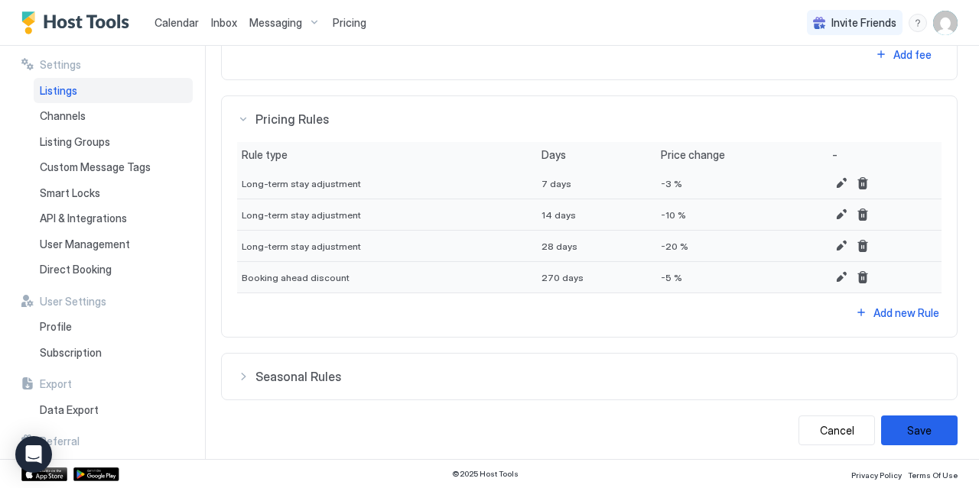
click at [351, 375] on span "Seasonal Rules" at bounding box center [598, 376] width 686 height 15
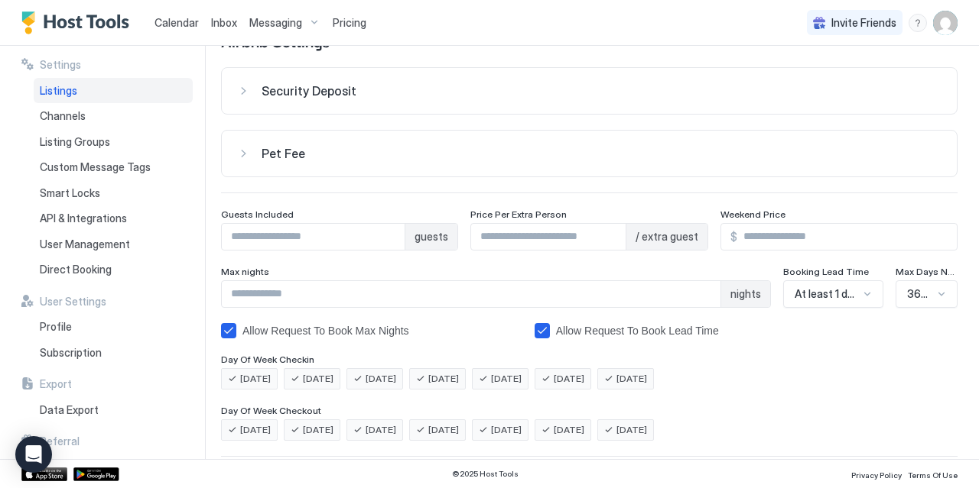
scroll to position [0, 0]
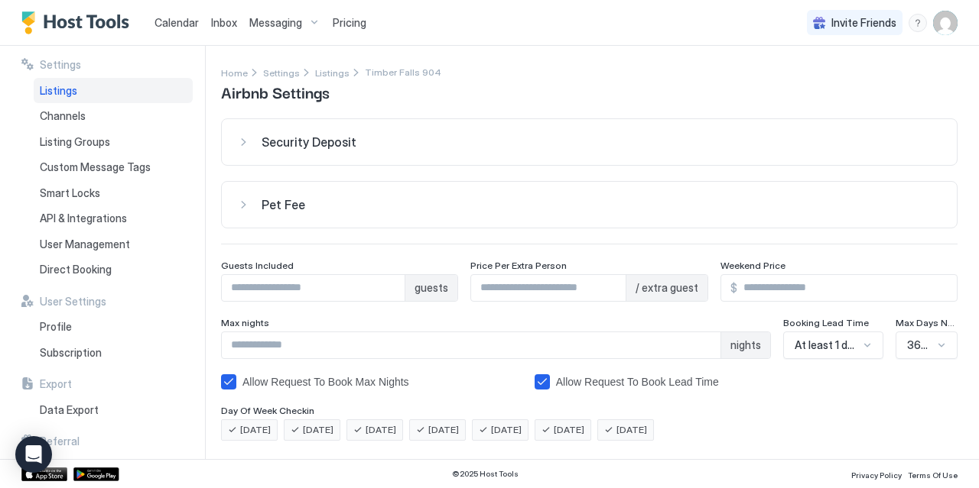
click at [359, 143] on div "Security Deposit" at bounding box center [601, 142] width 680 height 15
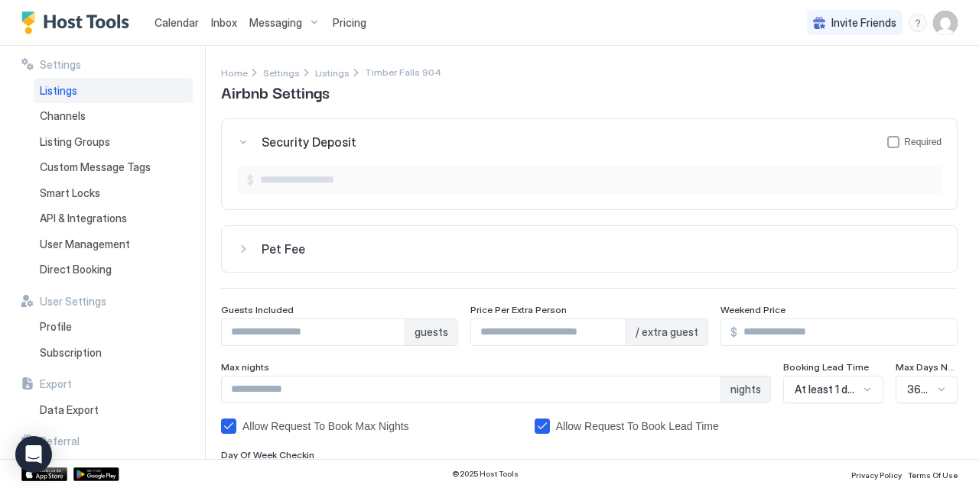
click at [368, 141] on div "Security Deposit Required" at bounding box center [601, 142] width 680 height 15
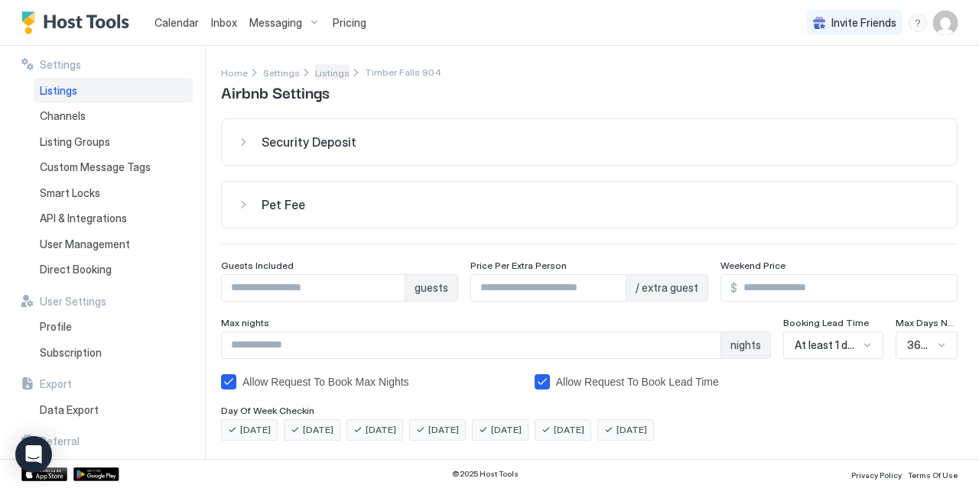
click at [328, 72] on span "Listings" at bounding box center [332, 72] width 34 height 11
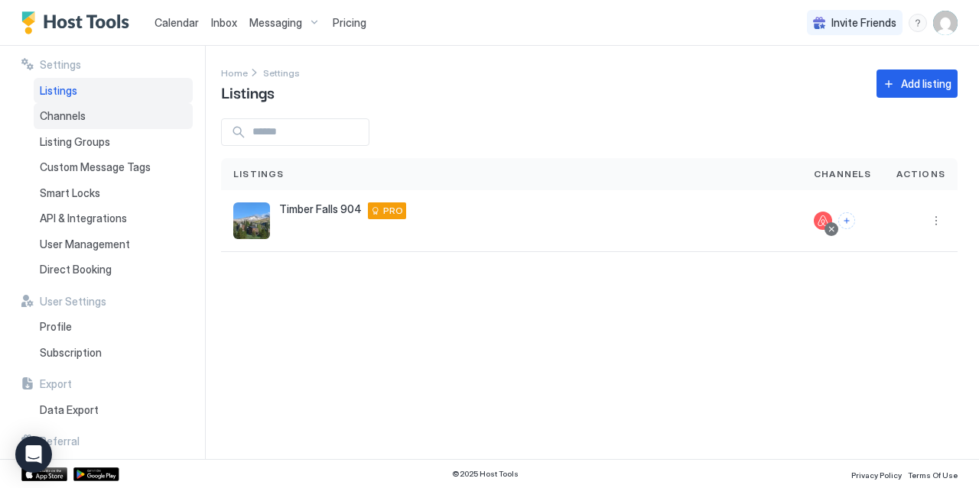
click at [74, 121] on span "Channels" at bounding box center [63, 116] width 46 height 14
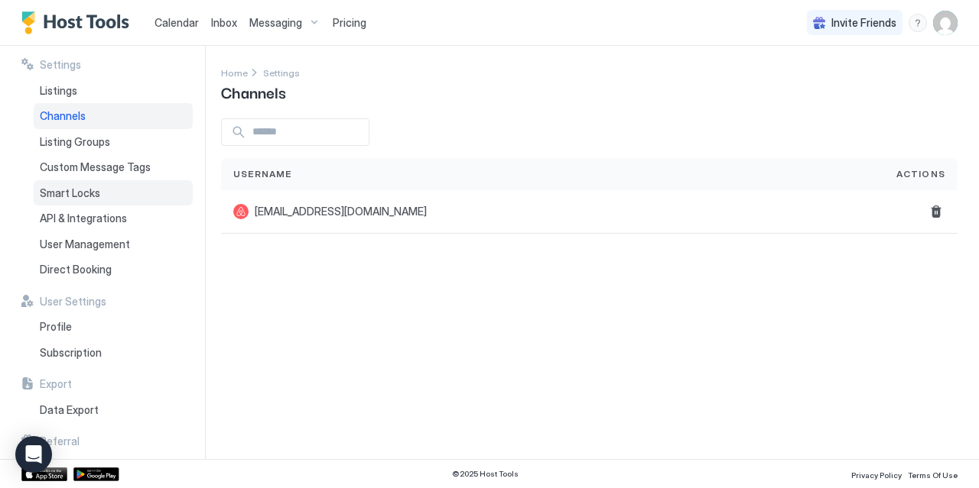
click at [82, 187] on span "Smart Locks" at bounding box center [70, 194] width 60 height 14
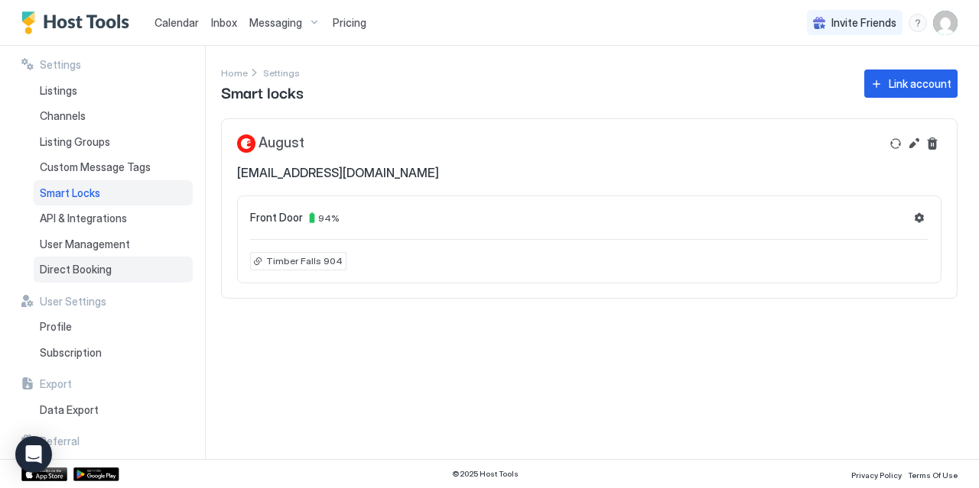
click at [47, 261] on div "Direct Booking" at bounding box center [113, 270] width 159 height 26
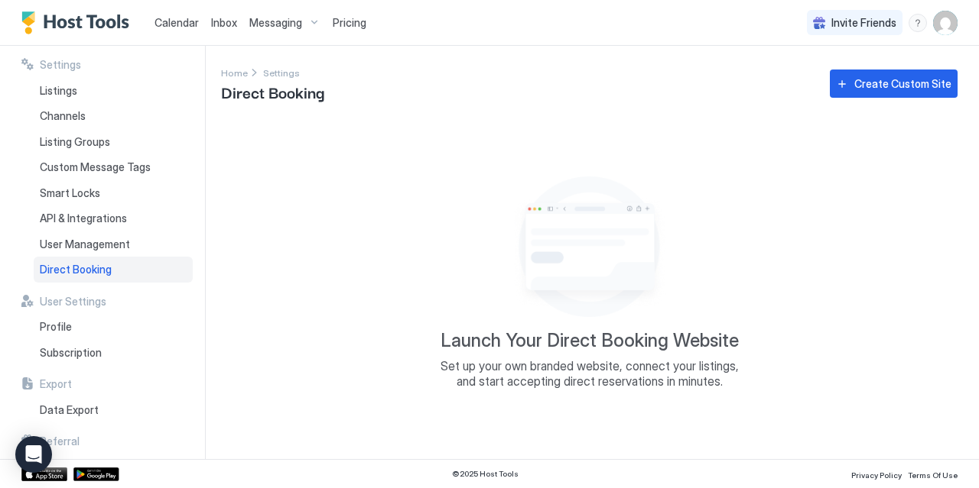
click at [357, 26] on span "Pricing" at bounding box center [350, 23] width 34 height 14
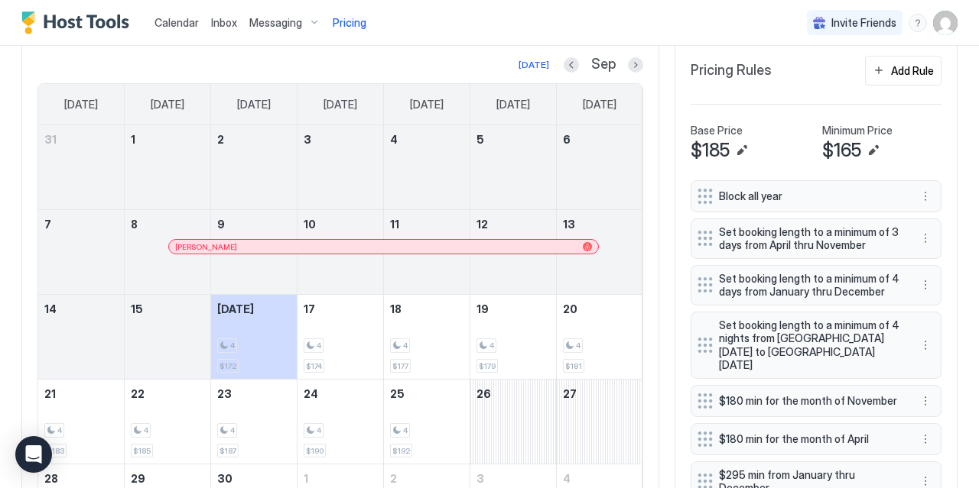
scroll to position [427, 0]
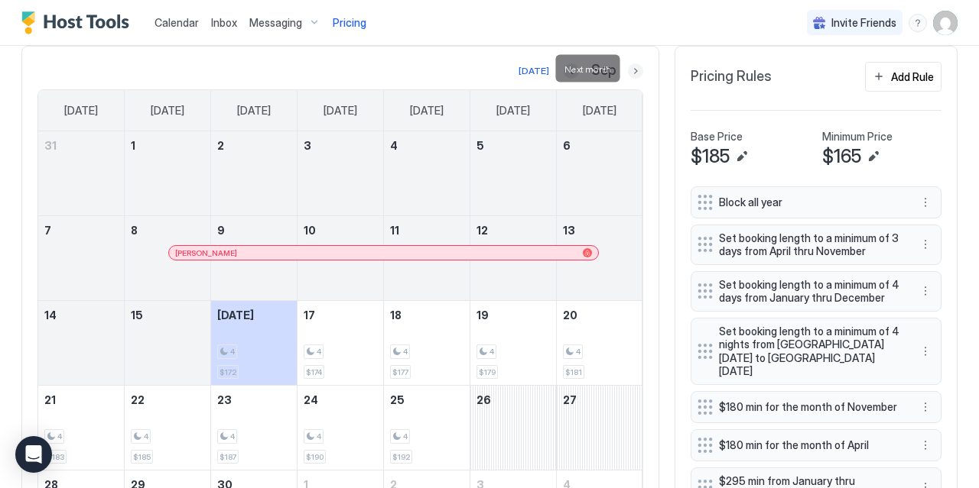
click at [637, 68] on button "Next month" at bounding box center [635, 70] width 15 height 15
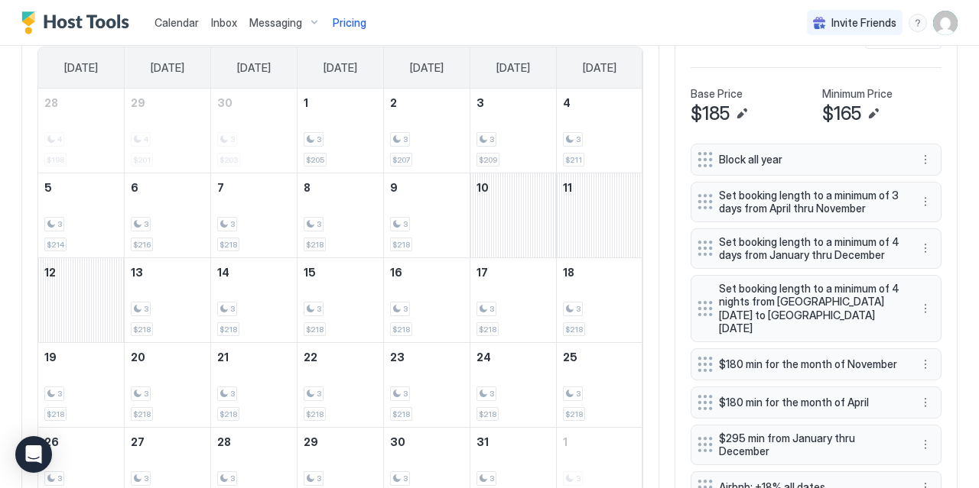
scroll to position [424, 0]
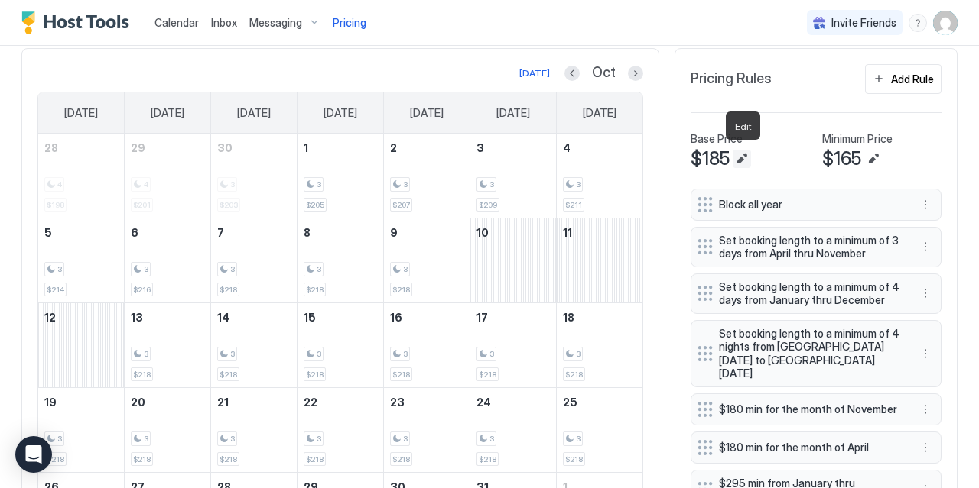
click at [740, 154] on button "Edit" at bounding box center [741, 159] width 18 height 18
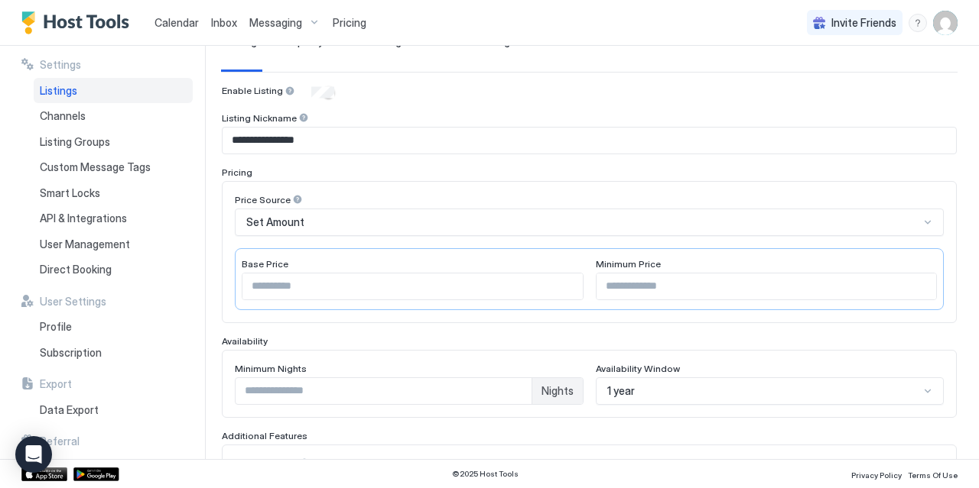
scroll to position [128, 0]
click at [311, 281] on input "***" at bounding box center [412, 285] width 340 height 26
type input "***"
click at [386, 240] on div "Price Source Set Amount Base Price *** Minimum Price ***" at bounding box center [589, 251] width 709 height 116
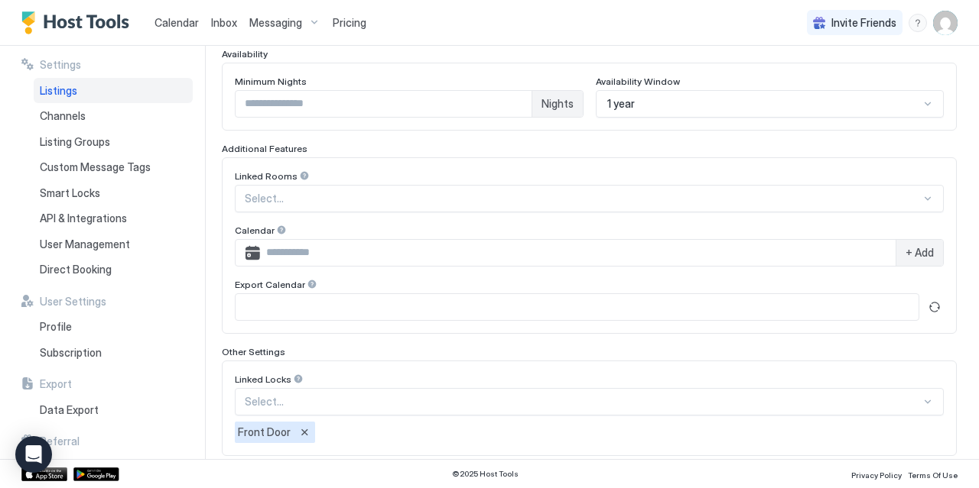
scroll to position [492, 0]
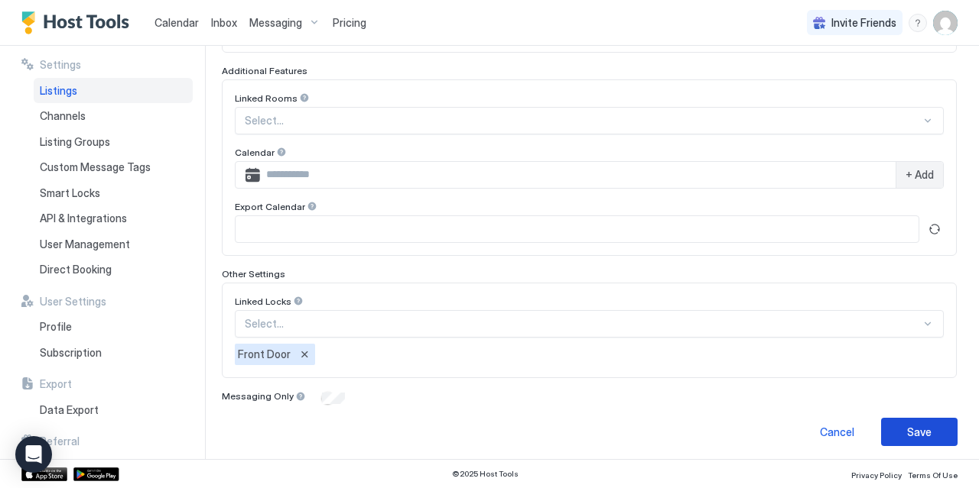
click at [910, 427] on div "Save" at bounding box center [919, 432] width 24 height 16
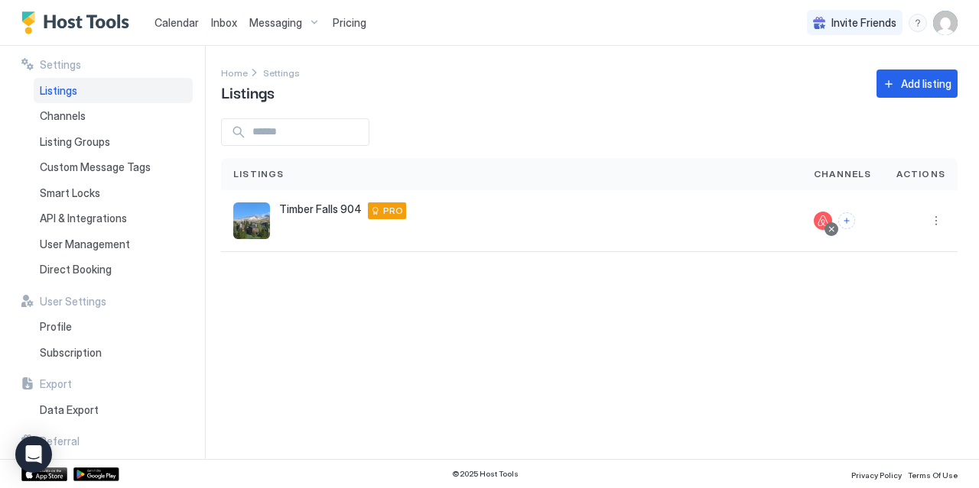
click at [352, 25] on span "Pricing" at bounding box center [350, 23] width 34 height 14
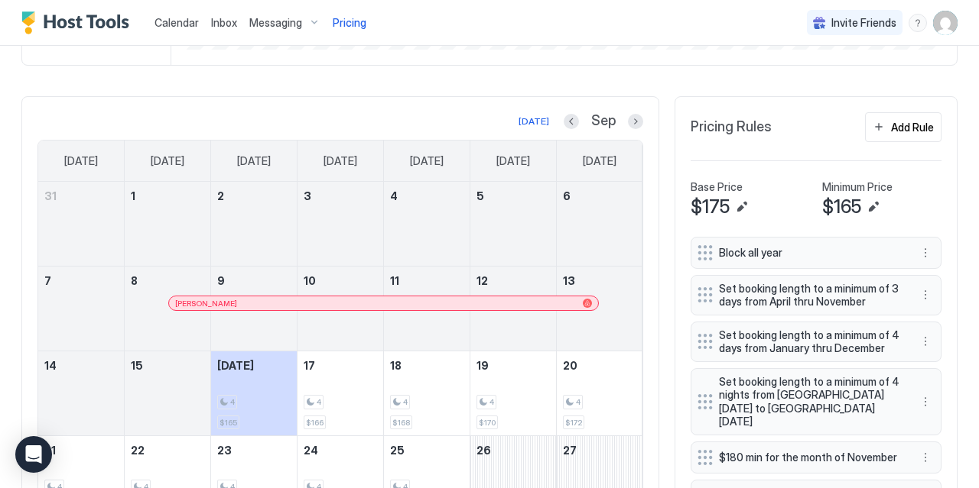
scroll to position [375, 0]
click at [635, 118] on button "Next month" at bounding box center [635, 122] width 15 height 15
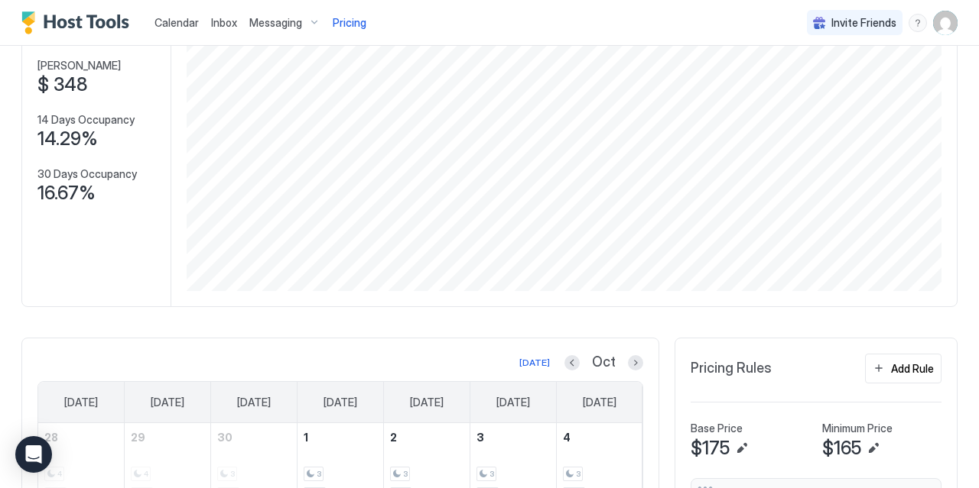
scroll to position [0, 0]
